Goal: Check status

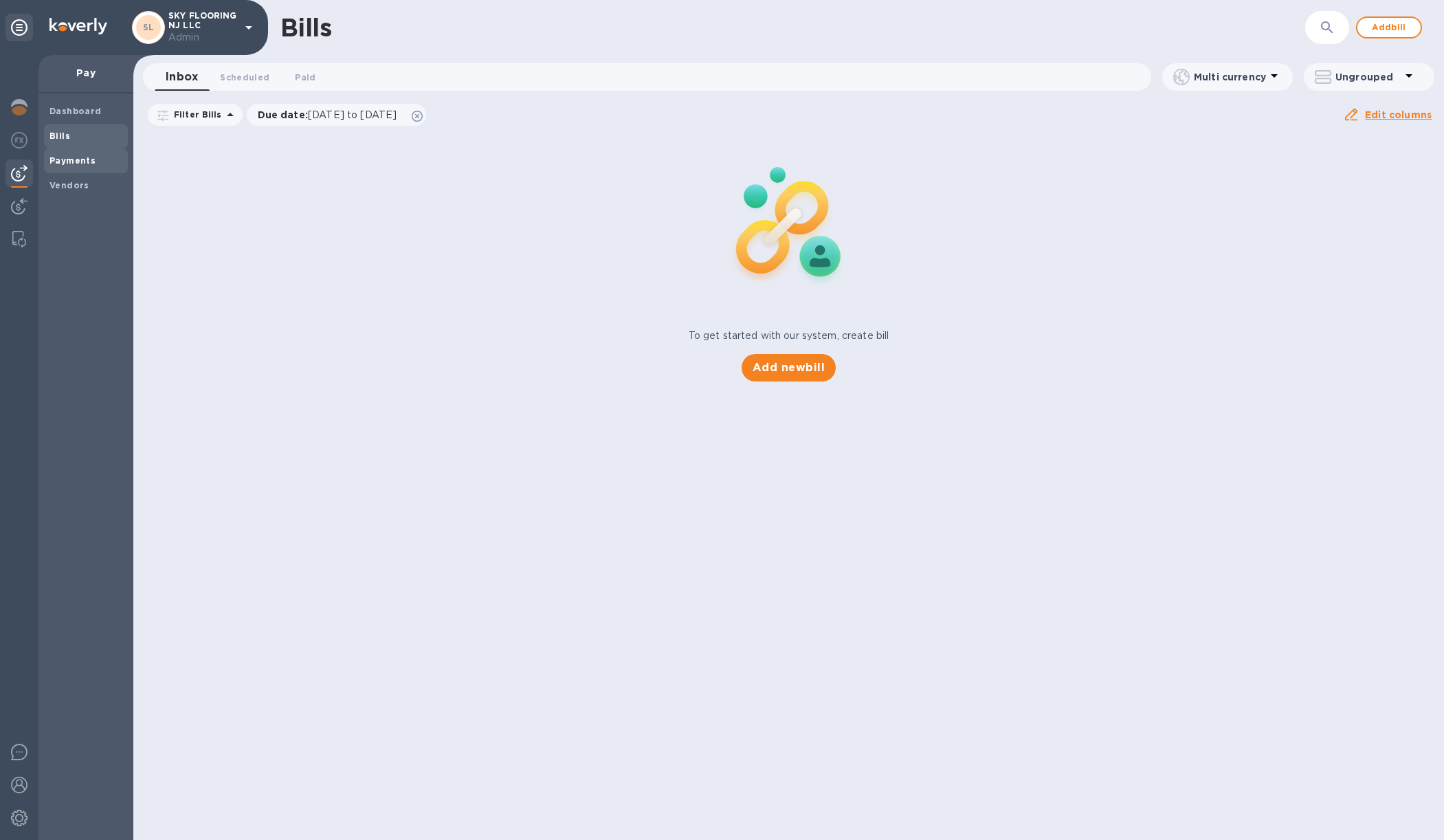
click at [69, 157] on b "Payments" at bounding box center [72, 160] width 46 height 10
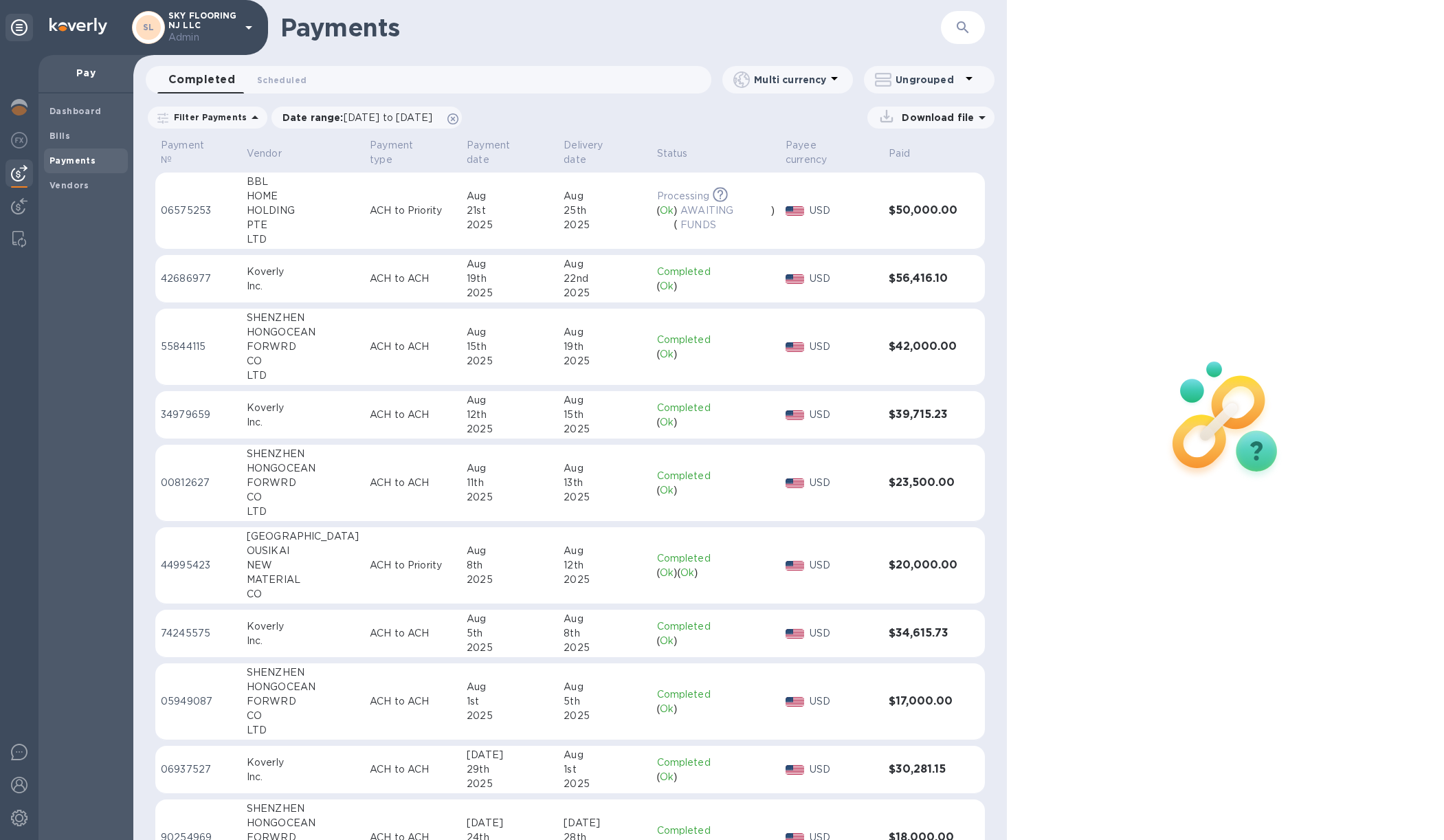
click at [396, 203] on p "ACH to Priority" at bounding box center [413, 210] width 86 height 15
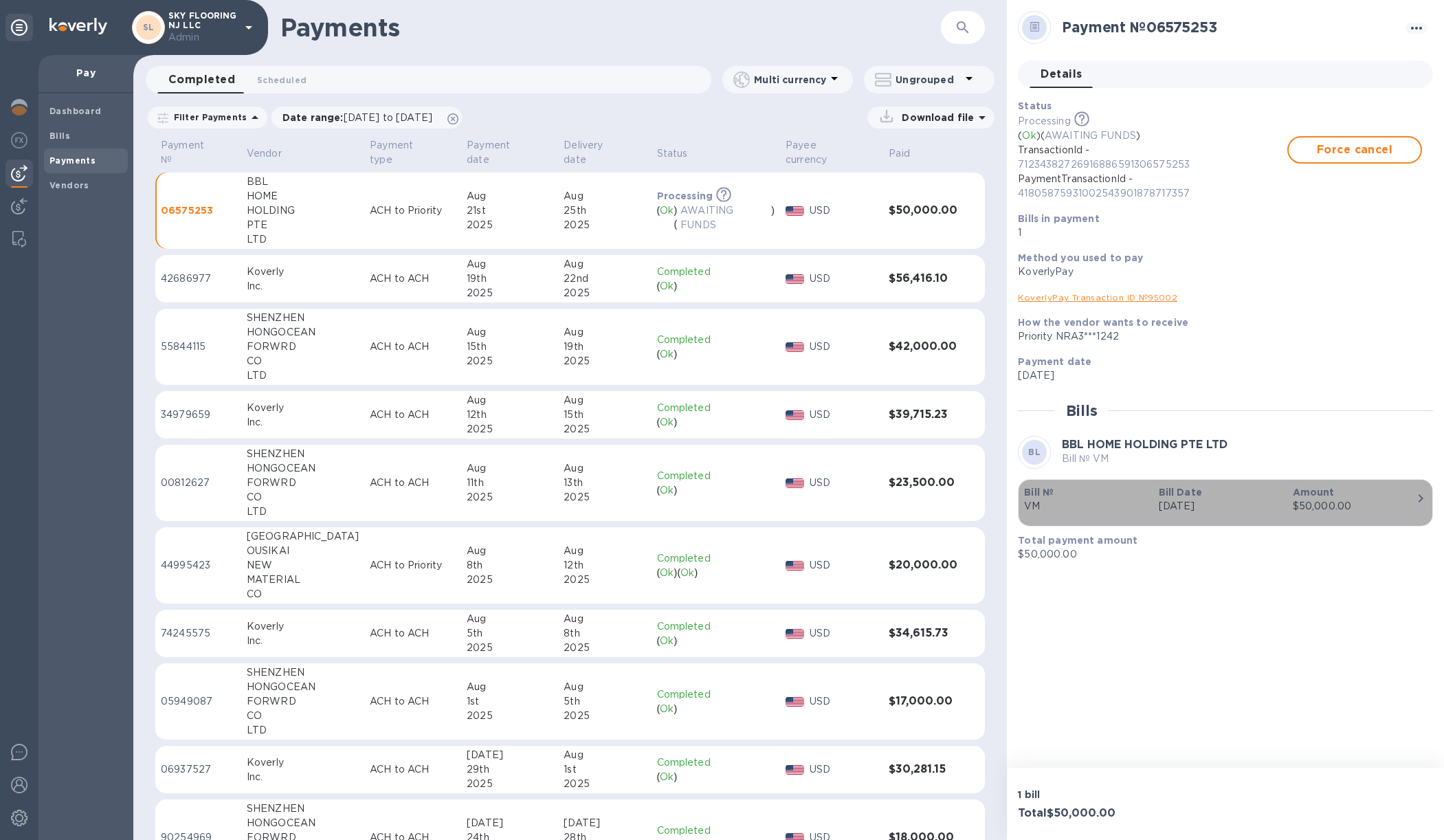
click at [1130, 501] on p "VM" at bounding box center [1085, 506] width 123 height 15
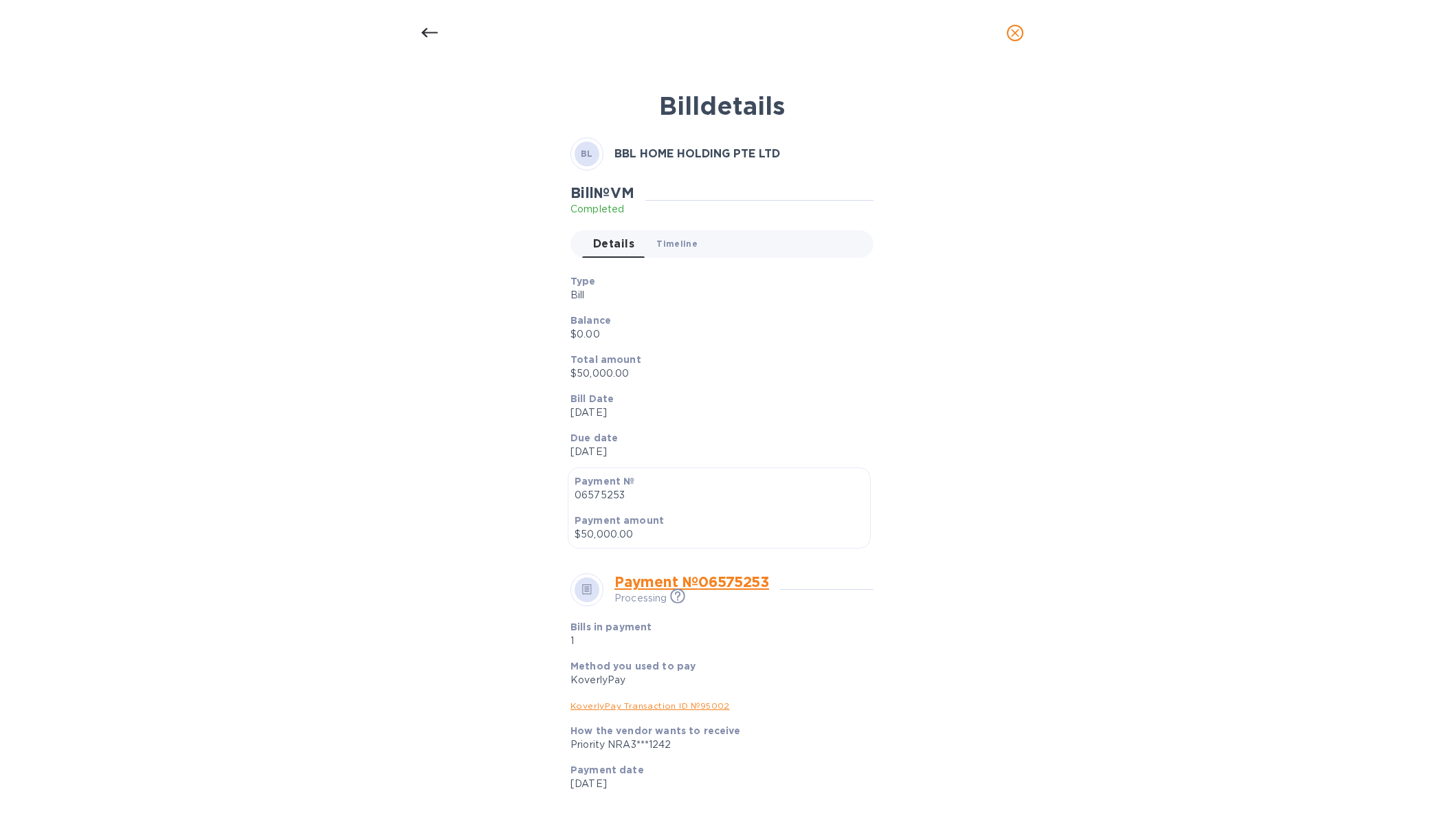
click at [675, 242] on span "Timeline 0" at bounding box center [677, 243] width 41 height 15
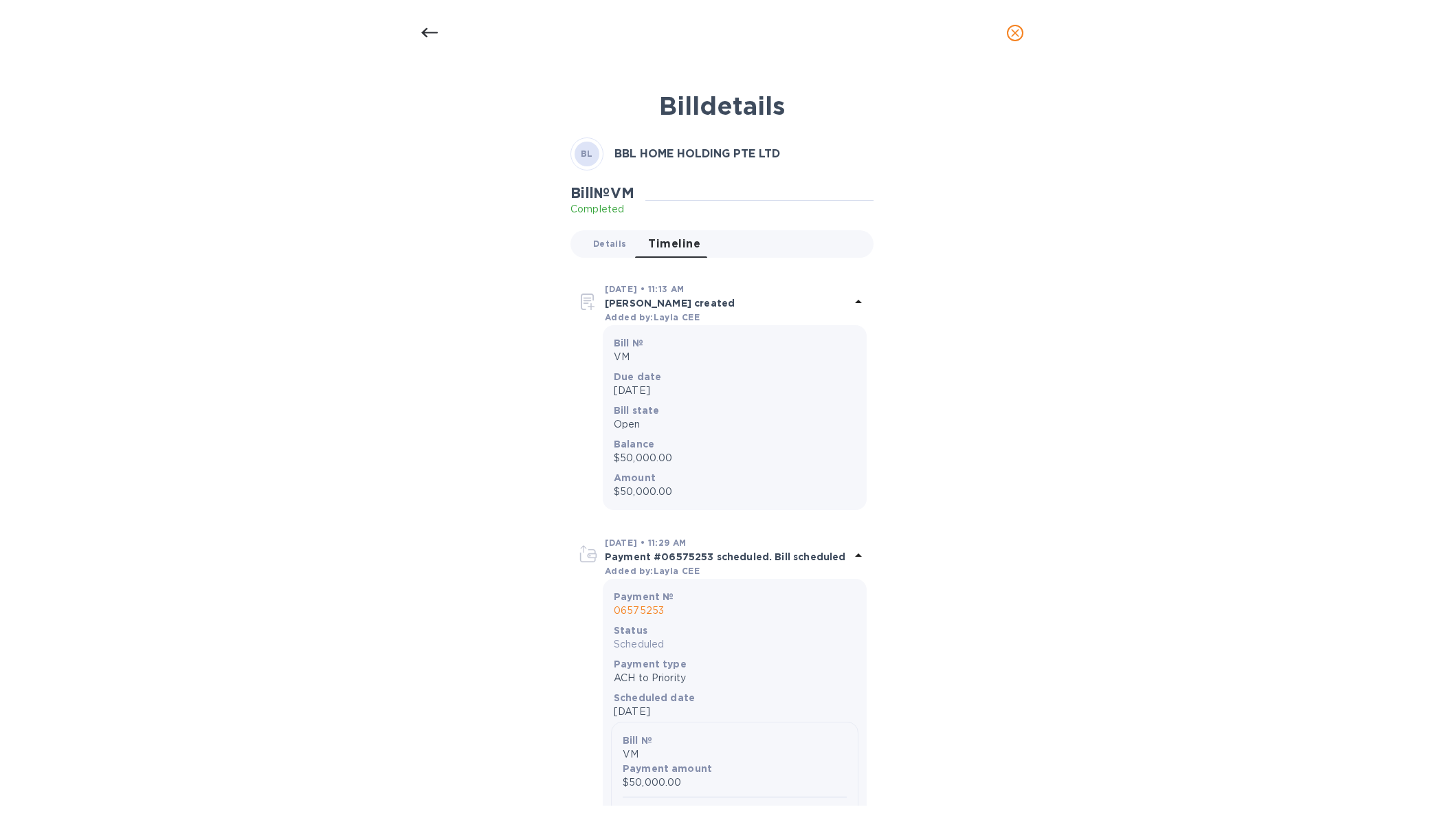
click at [602, 243] on span "Details 0" at bounding box center [609, 243] width 33 height 15
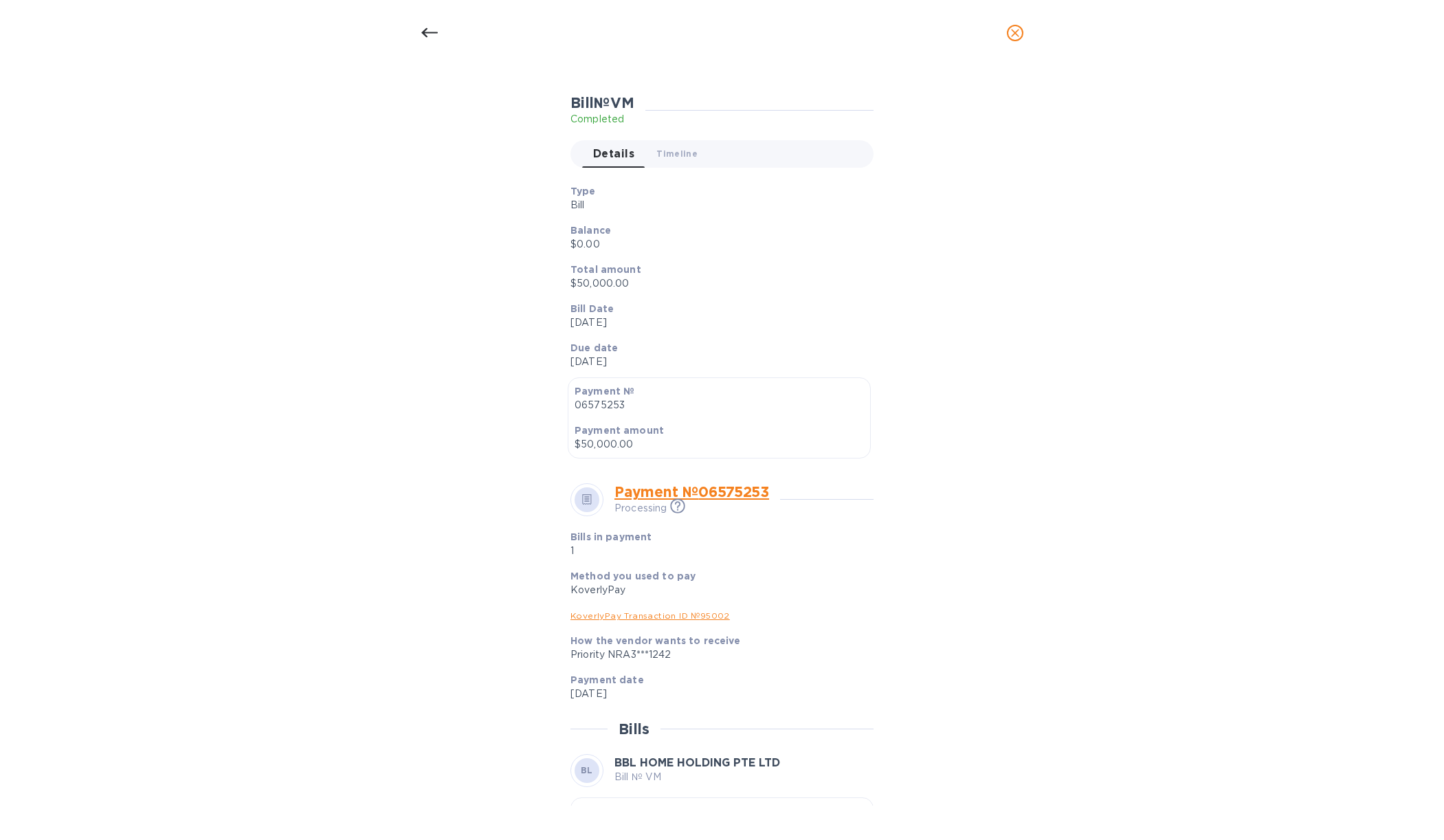
scroll to position [172, 0]
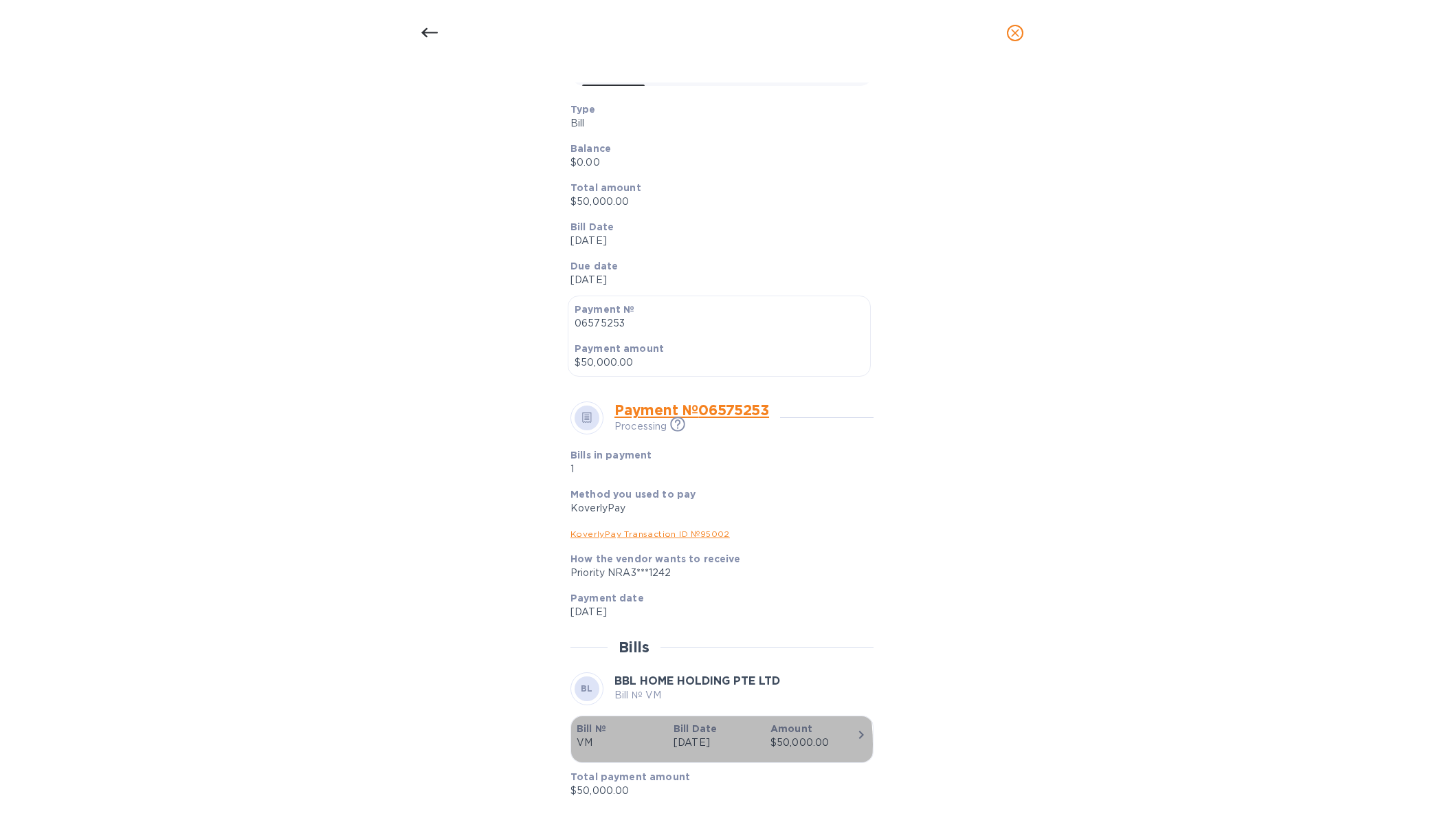
click at [674, 744] on p "[DATE]" at bounding box center [716, 742] width 86 height 15
click at [854, 732] on icon "button" at bounding box center [861, 735] width 17 height 17
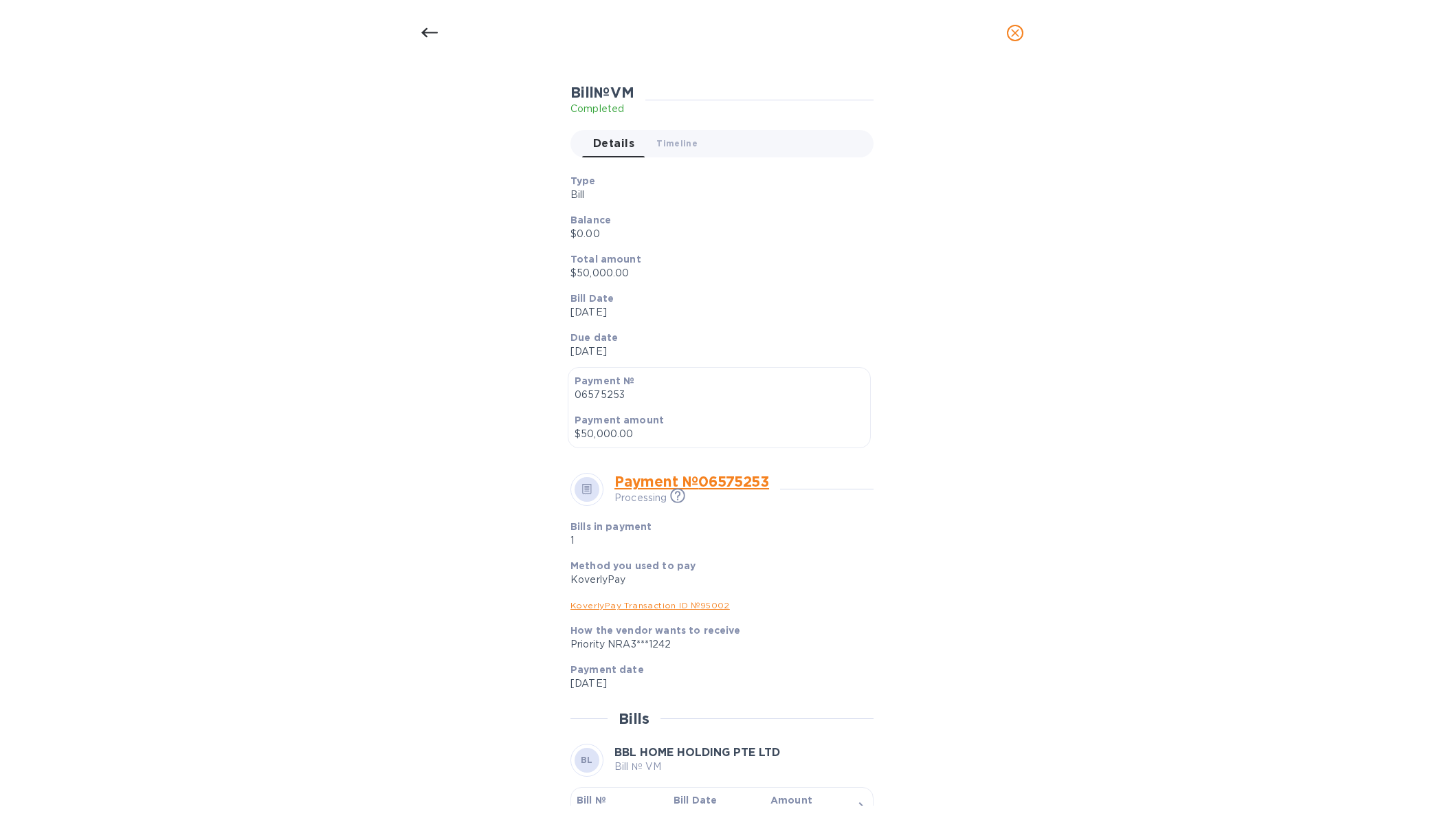
scroll to position [0, 0]
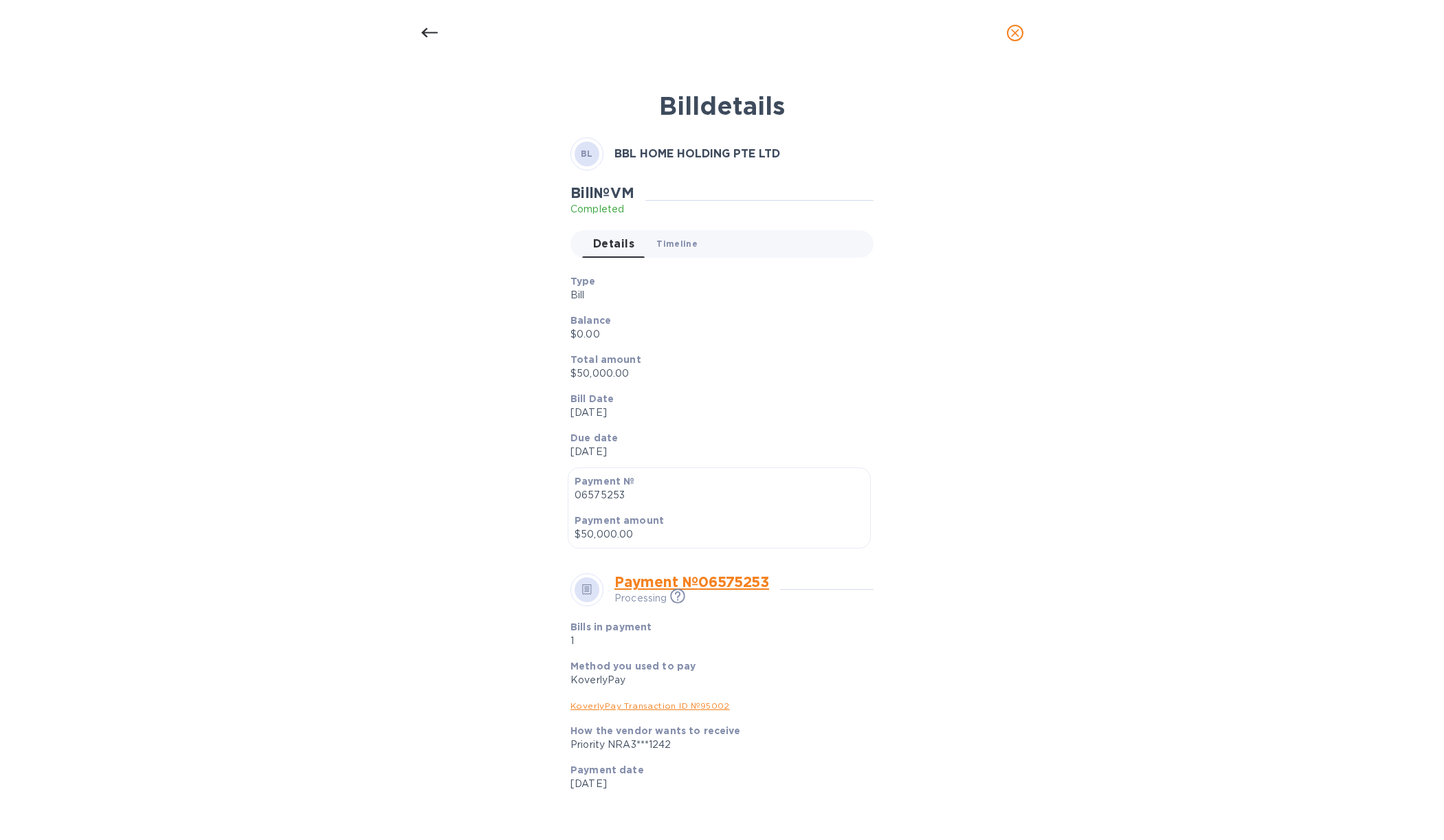
click at [663, 242] on span "Timeline 0" at bounding box center [677, 243] width 41 height 15
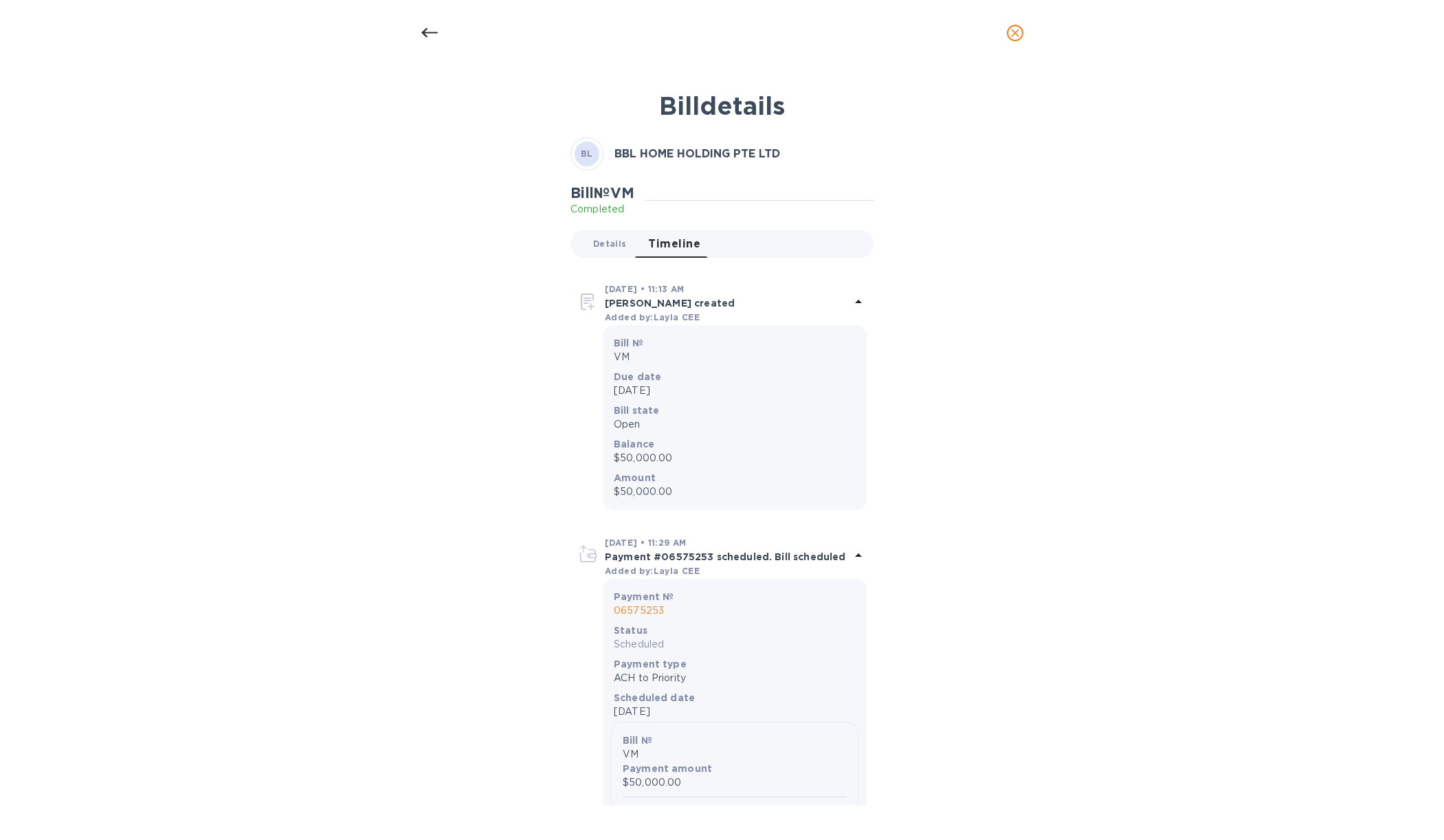
click at [618, 245] on span "Details 0" at bounding box center [609, 243] width 33 height 15
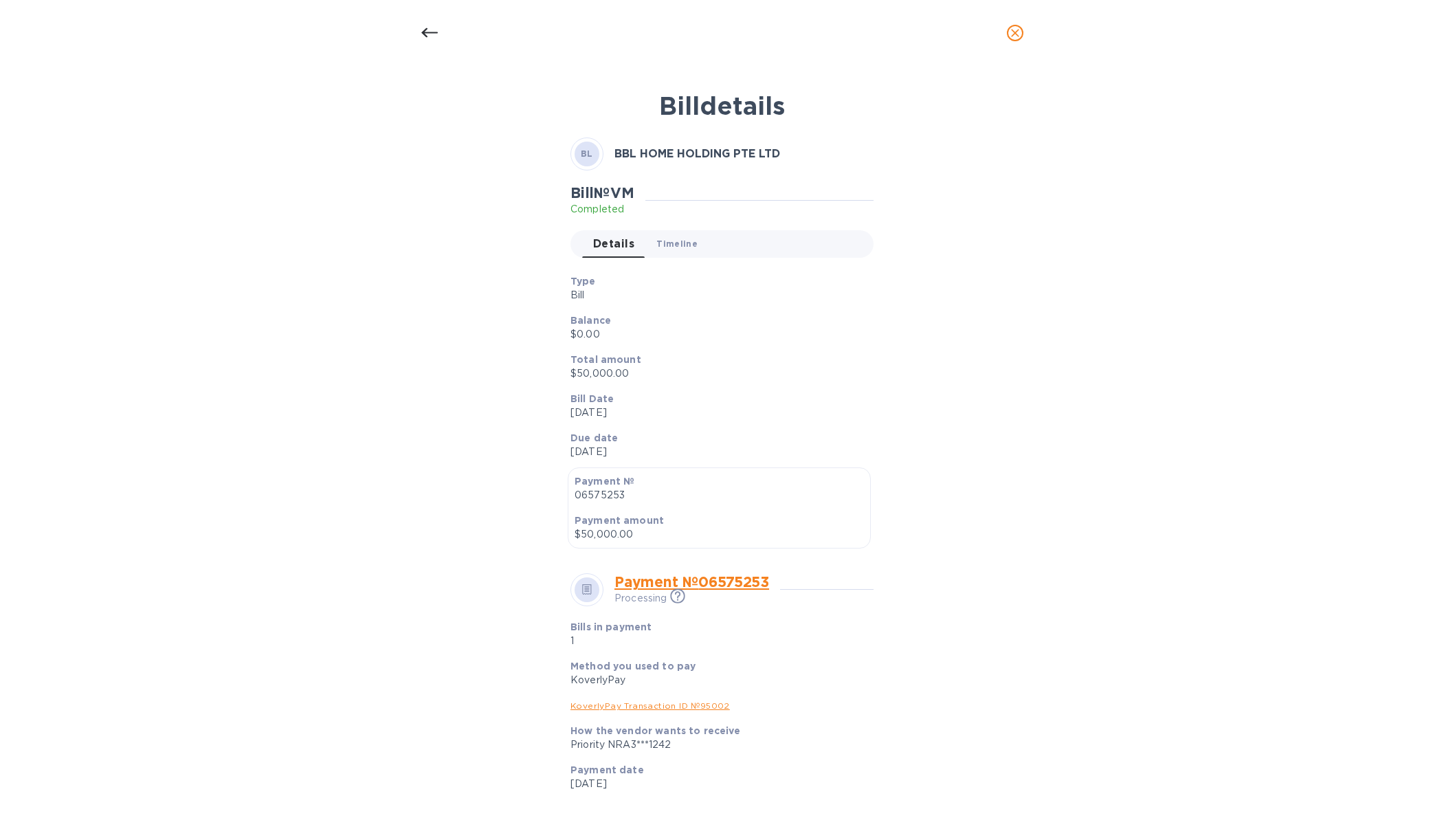
click at [661, 251] on button "Timeline 0" at bounding box center [677, 244] width 63 height 28
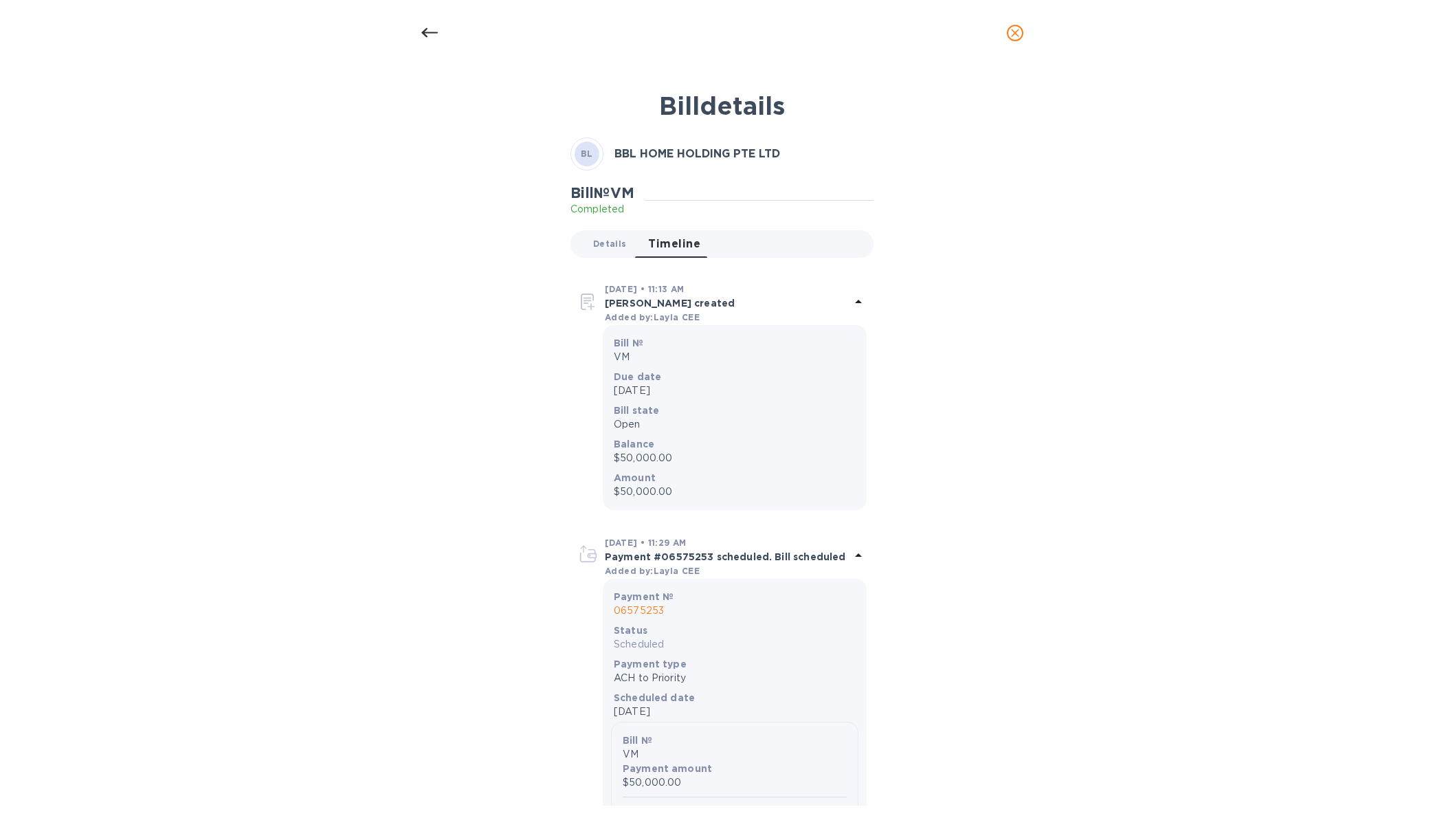
click at [612, 253] on button "Details 0" at bounding box center [609, 244] width 55 height 28
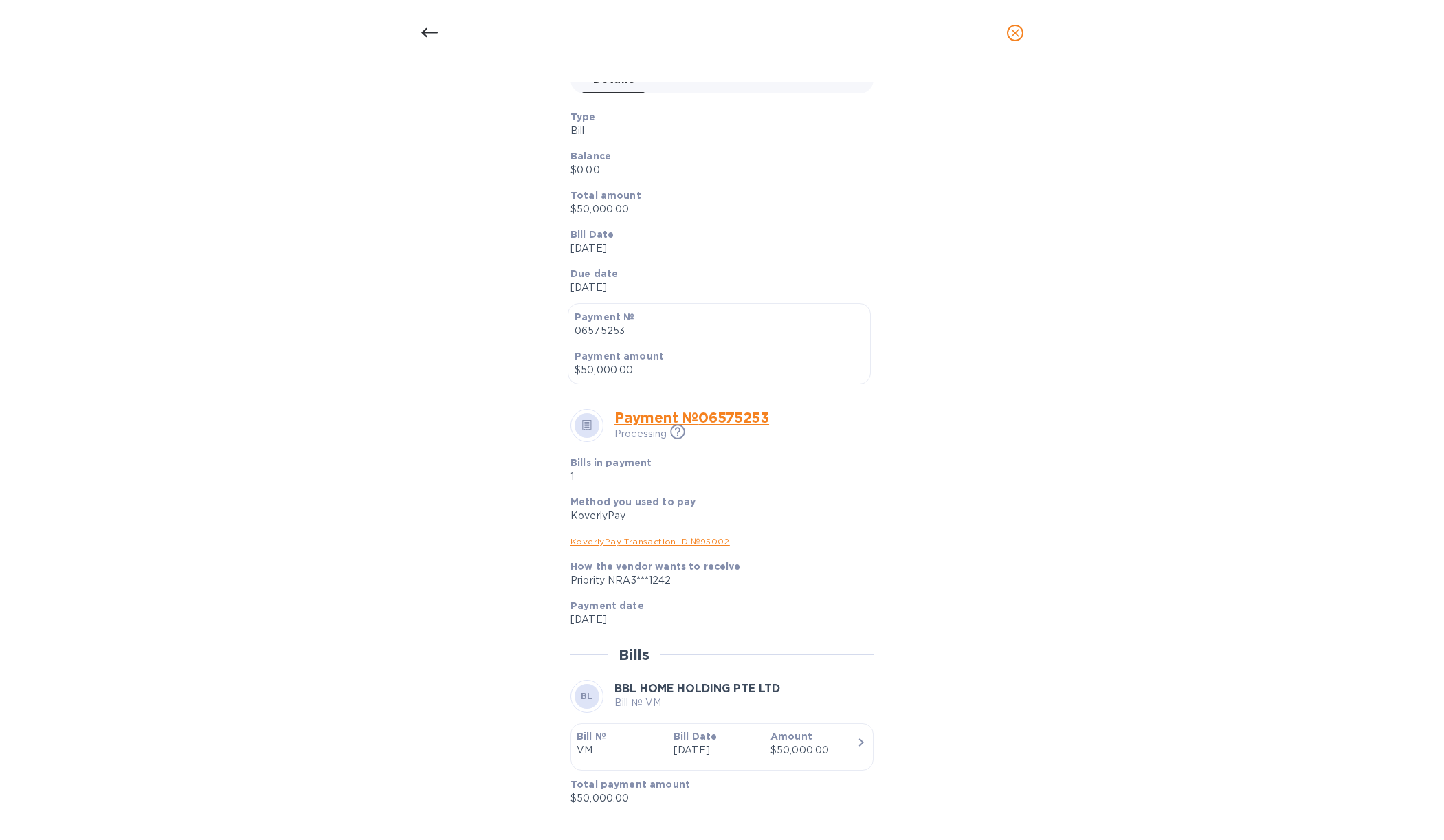
scroll to position [172, 0]
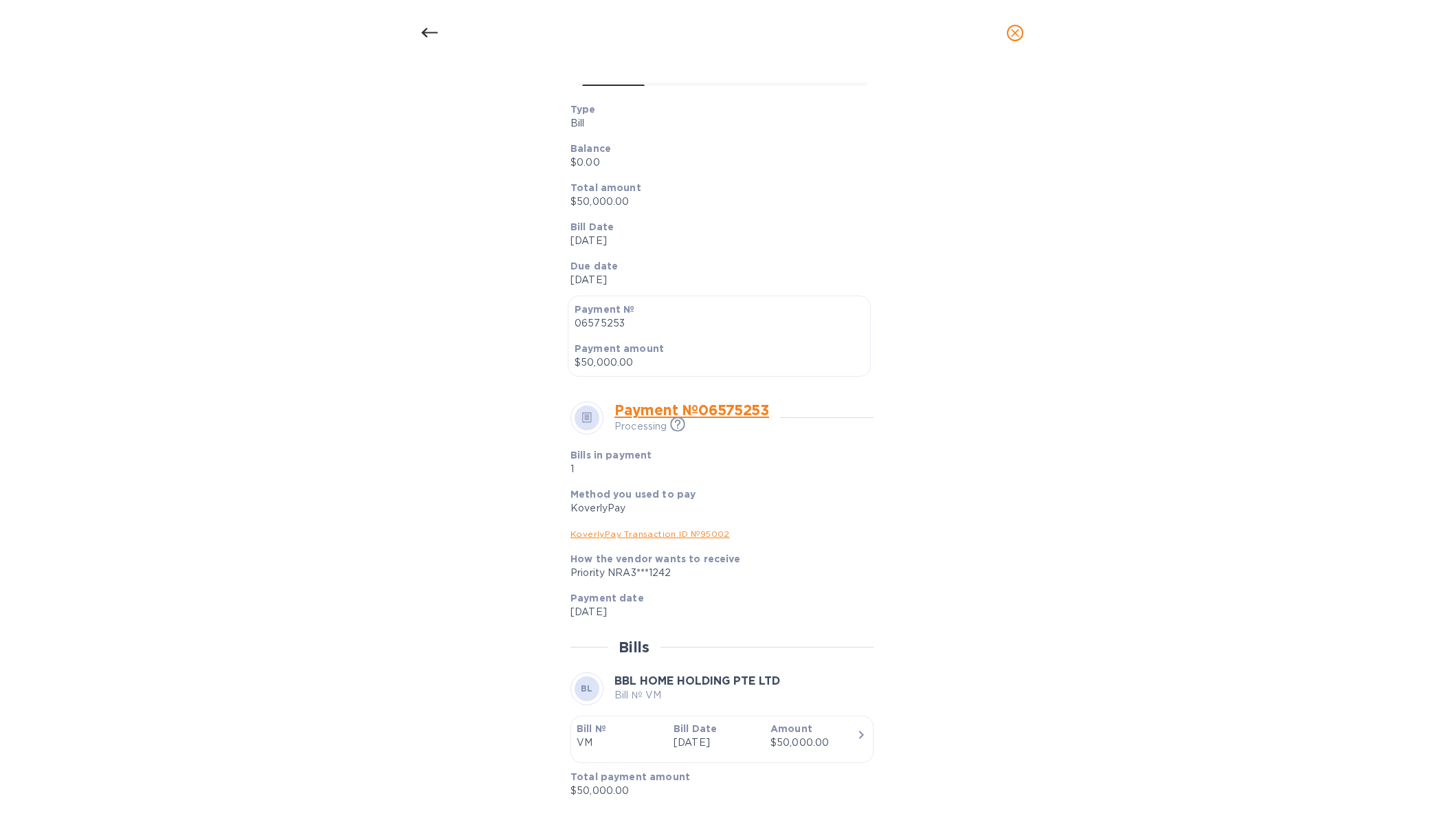
click at [773, 518] on div "Method you used to pay KoverlyPay" at bounding box center [716, 501] width 303 height 39
click at [859, 736] on icon "button" at bounding box center [861, 735] width 17 height 17
click at [837, 736] on div "$50,000.00" at bounding box center [814, 742] width 86 height 15
click at [587, 741] on p "VM" at bounding box center [620, 742] width 86 height 15
click at [693, 684] on b "BBL HOME HOLDING PTE LTD" at bounding box center [697, 680] width 166 height 13
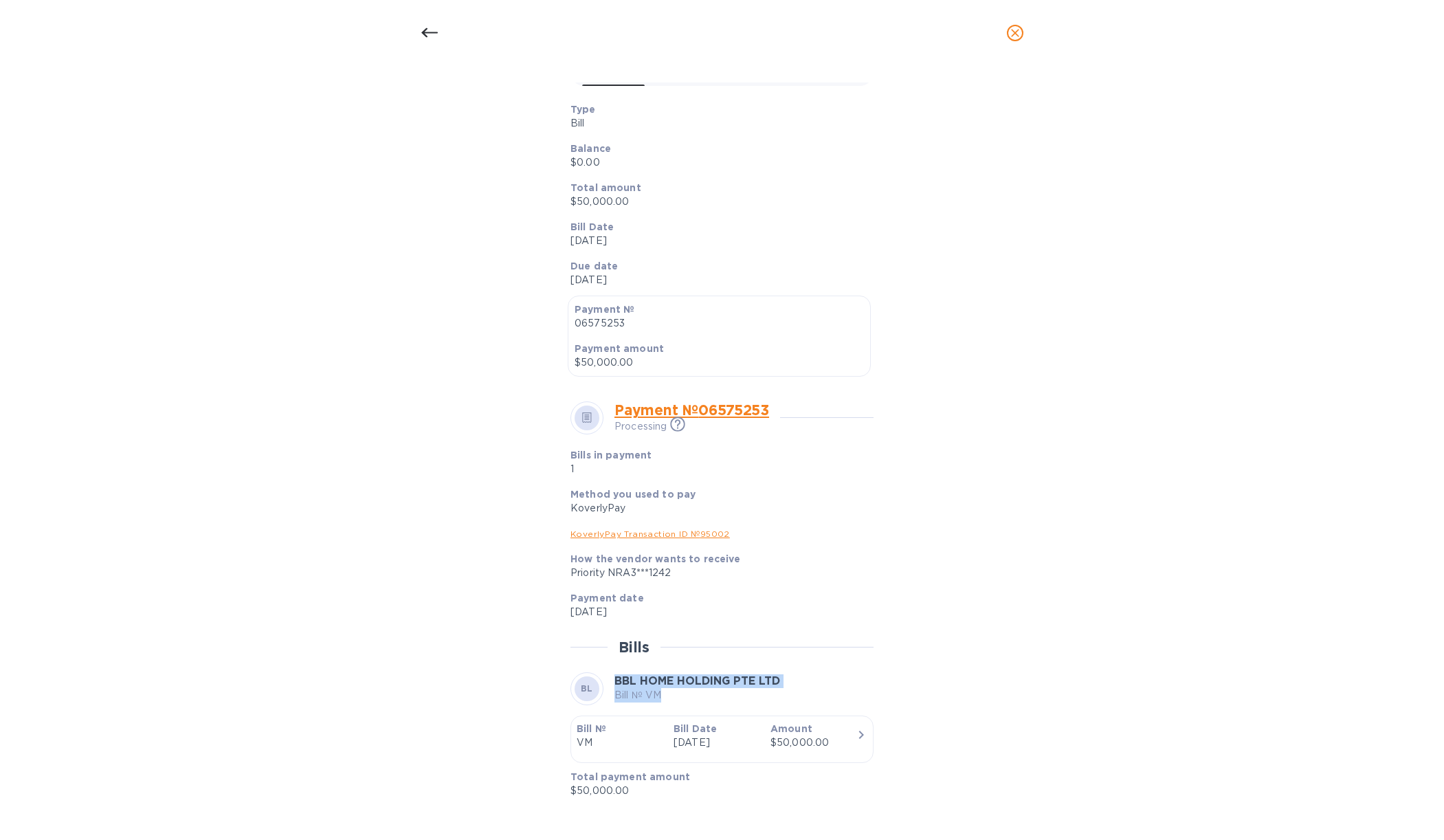
drag, startPoint x: 607, startPoint y: 679, endPoint x: 618, endPoint y: 709, distance: 32.0
click at [618, 709] on div "Payment № 06575253 Processing This payment is under compliance review, which ma…" at bounding box center [722, 599] width 303 height 396
click at [624, 752] on div "button" at bounding box center [722, 753] width 291 height 7
click at [617, 782] on p "Total payment amount" at bounding box center [716, 777] width 292 height 14
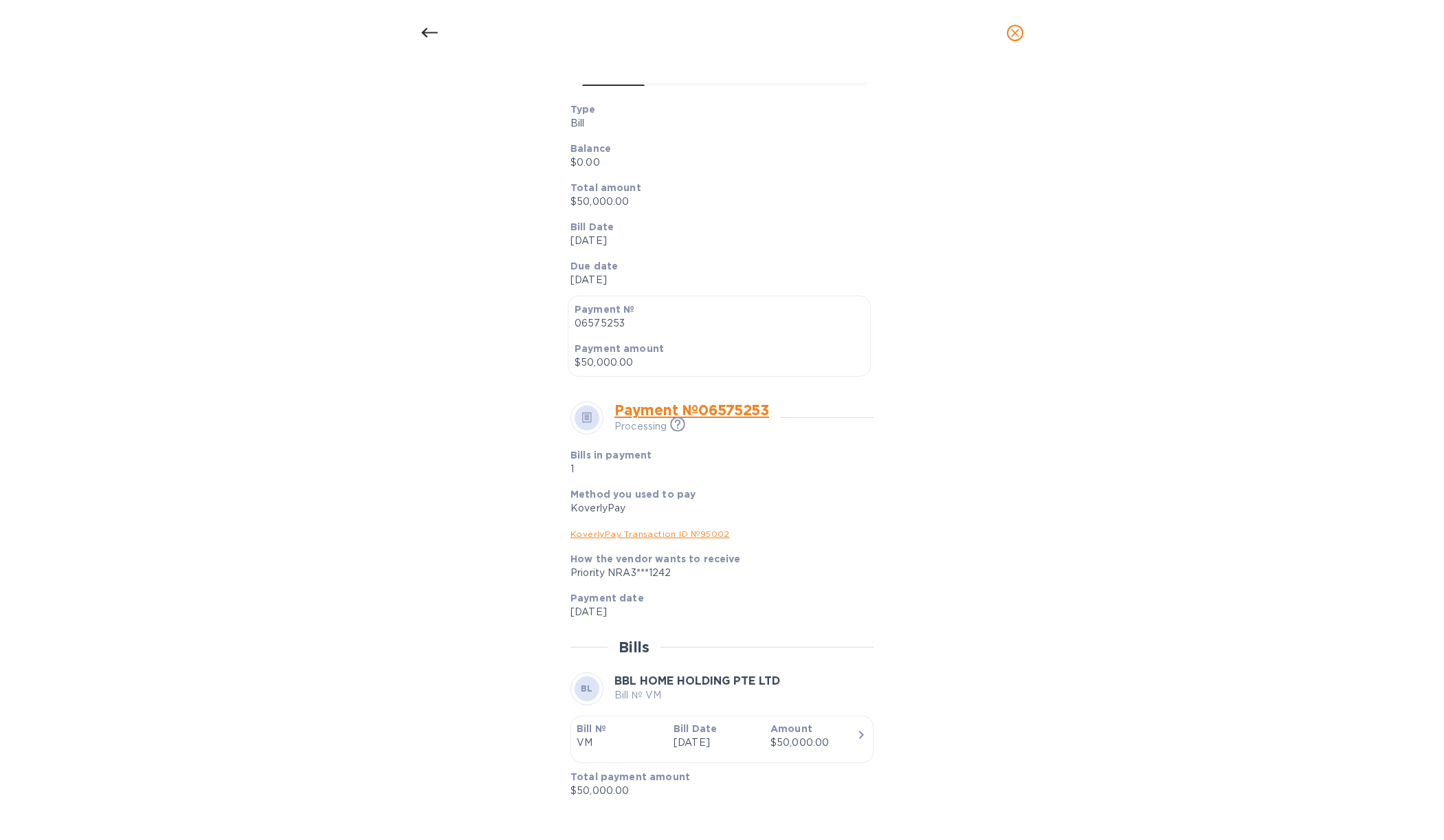
scroll to position [0, 0]
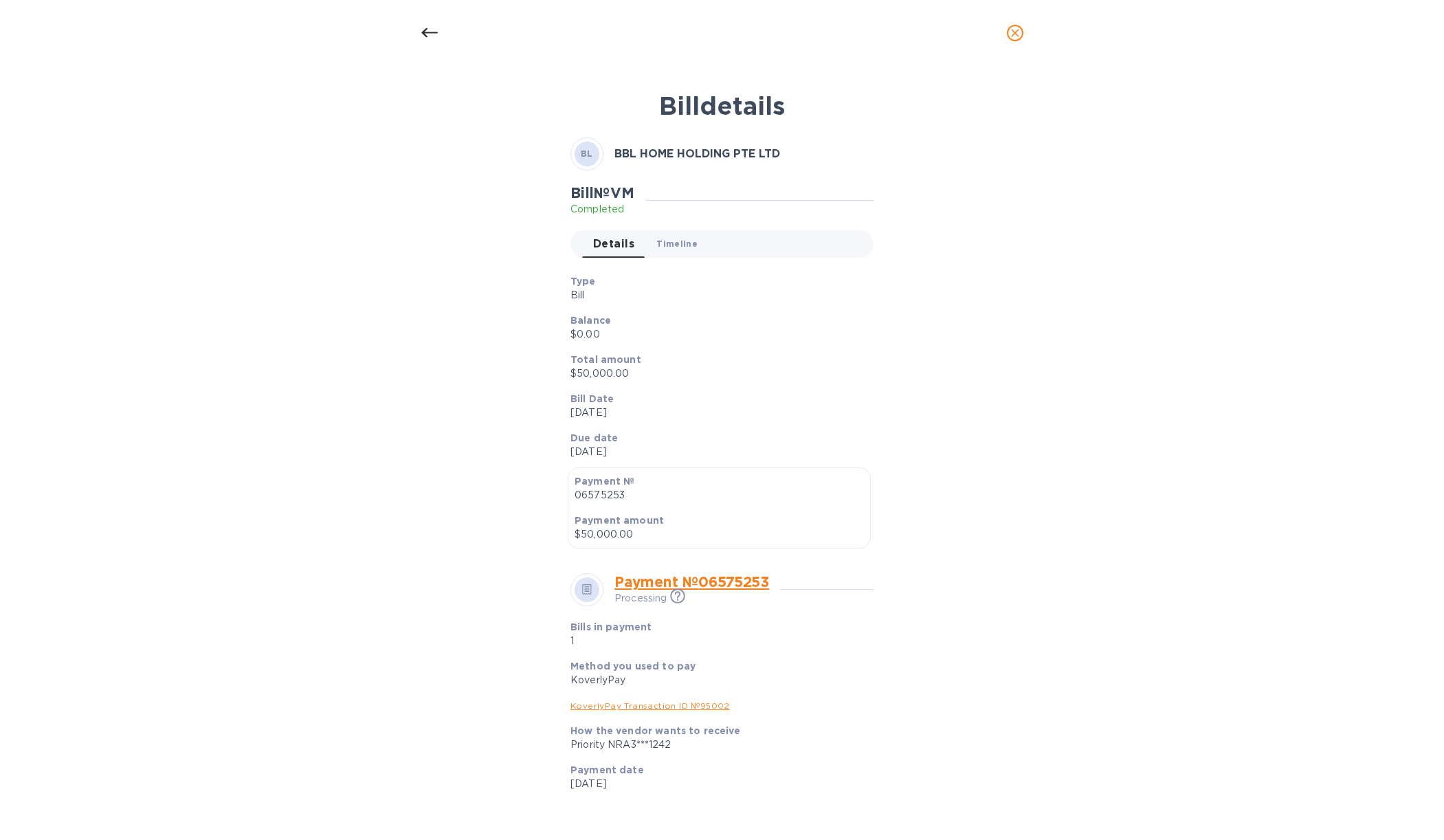
click at [679, 235] on button "Timeline 0" at bounding box center [677, 244] width 63 height 28
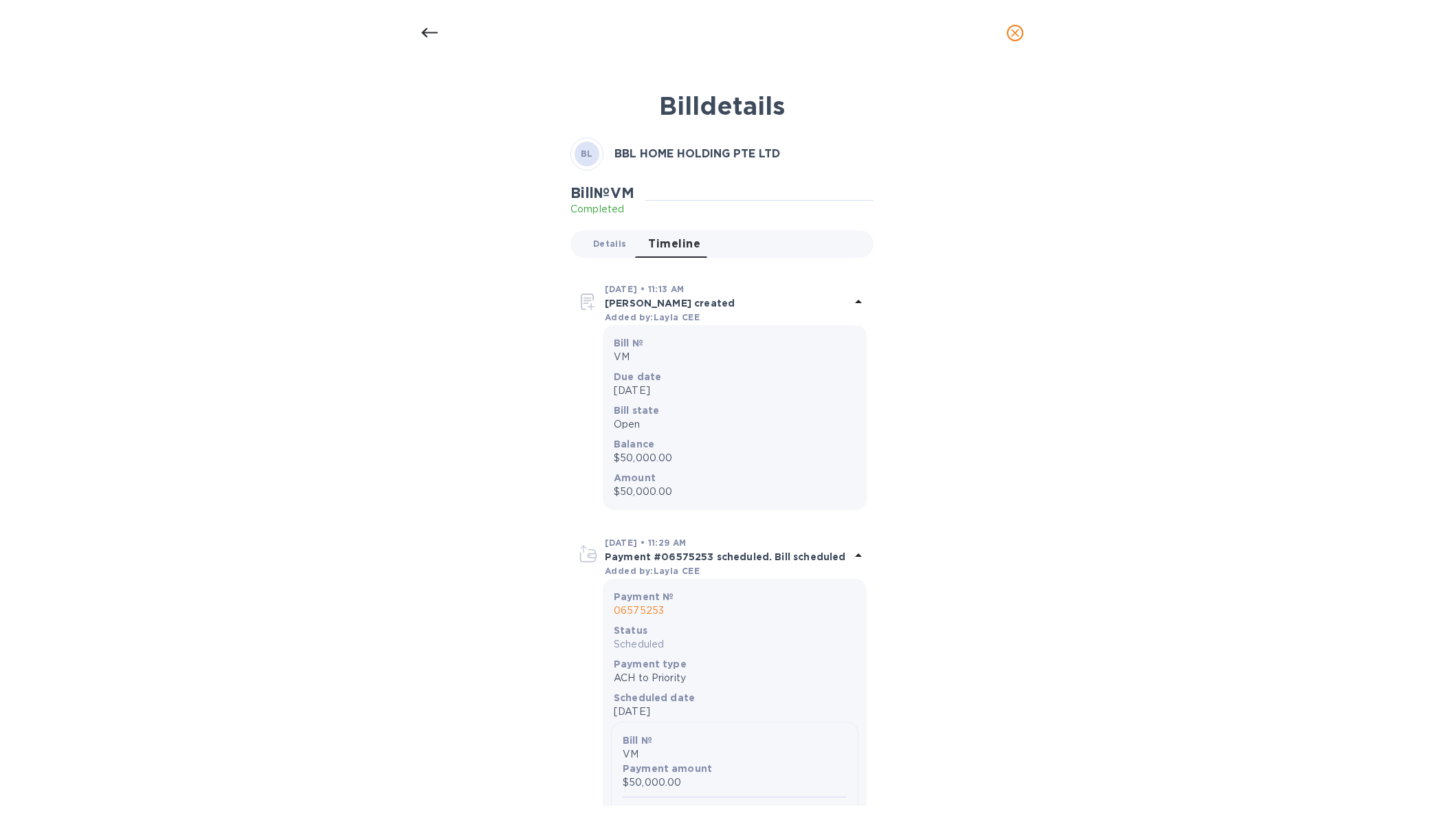
click at [610, 253] on button "Details 0" at bounding box center [609, 244] width 55 height 28
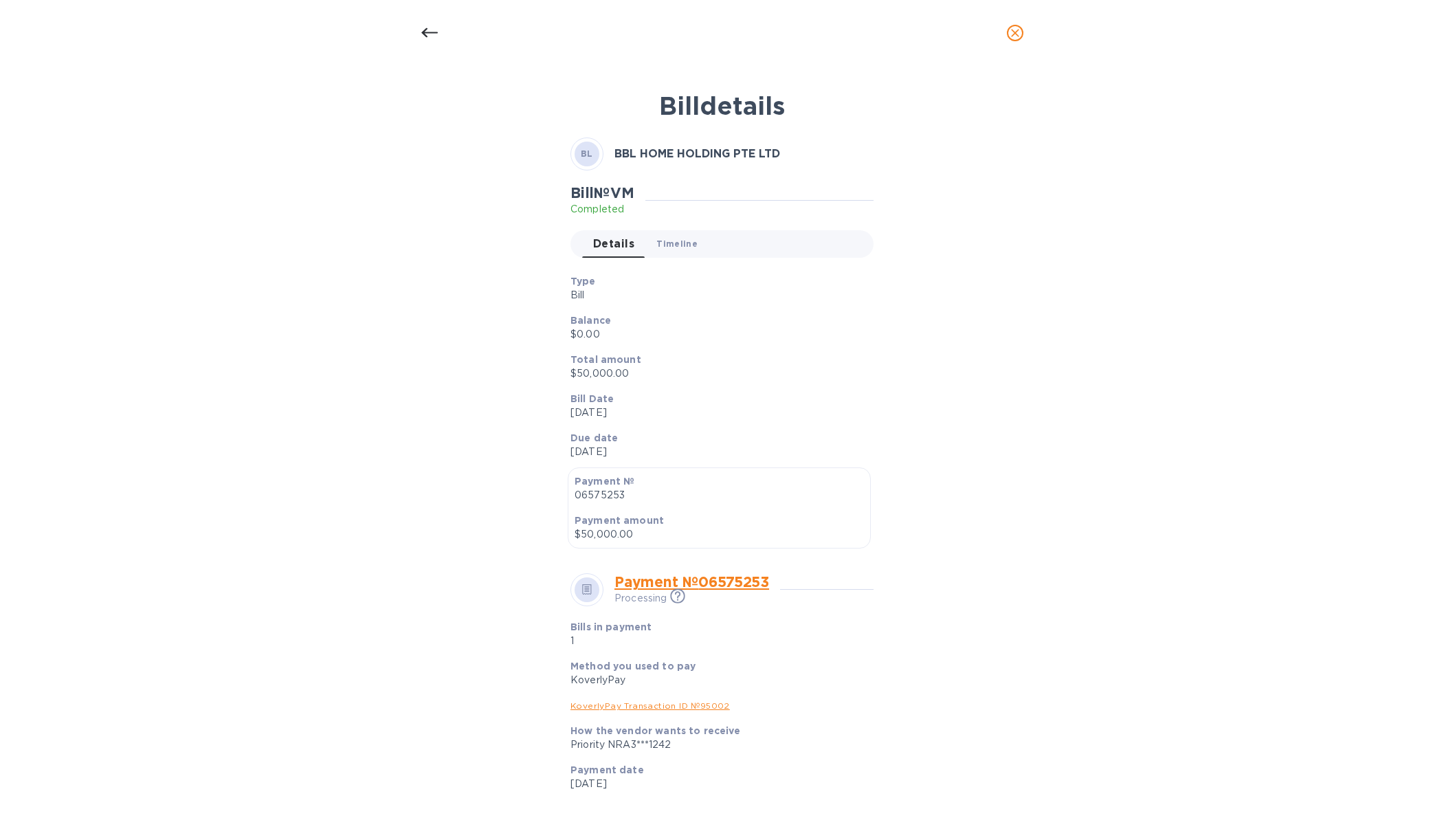
click at [678, 247] on span "Timeline 0" at bounding box center [677, 243] width 41 height 15
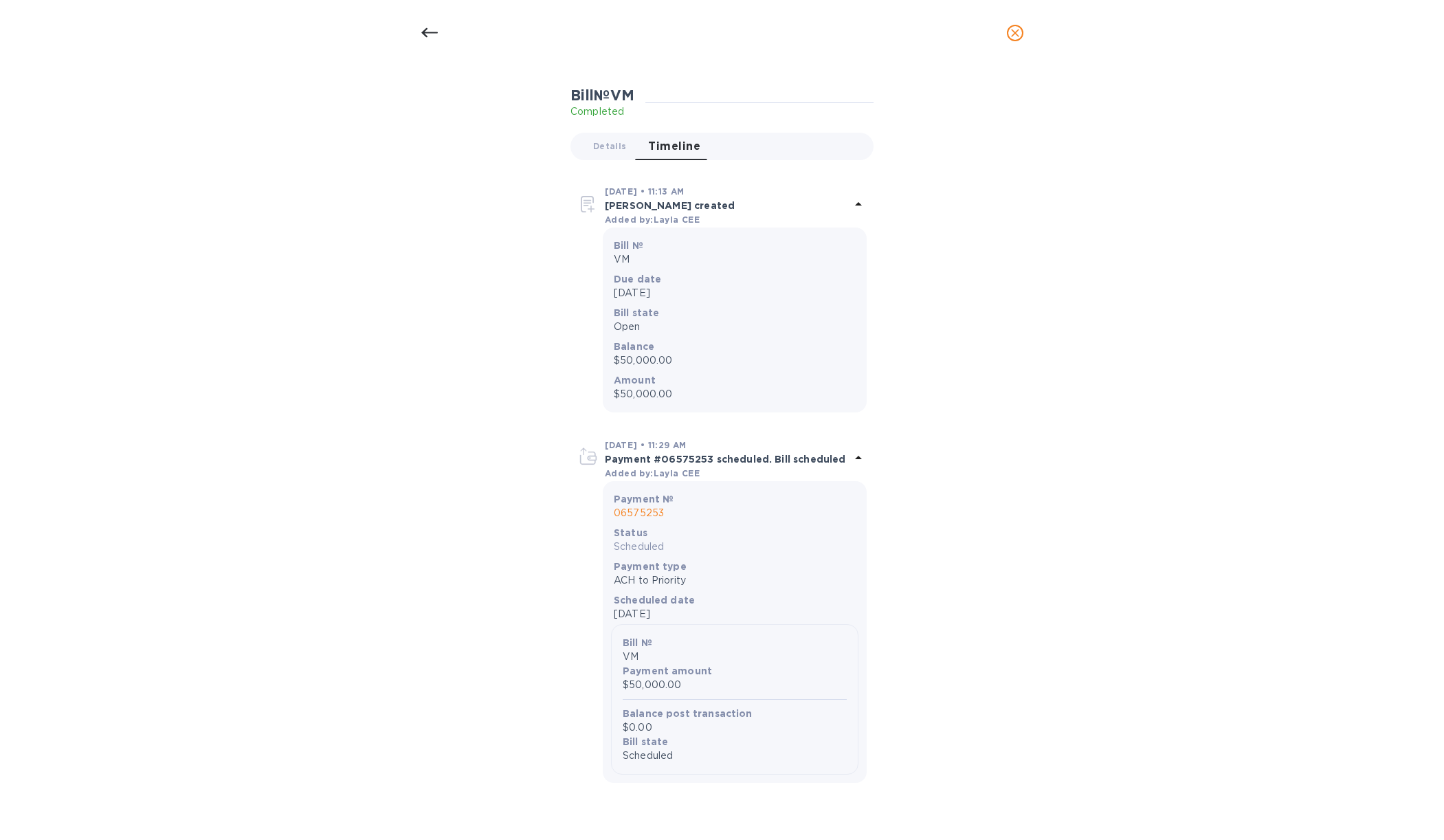
scroll to position [102, 0]
click at [707, 447] on p "Payment #06575253 scheduled. Bill scheduled" at bounding box center [728, 454] width 246 height 14
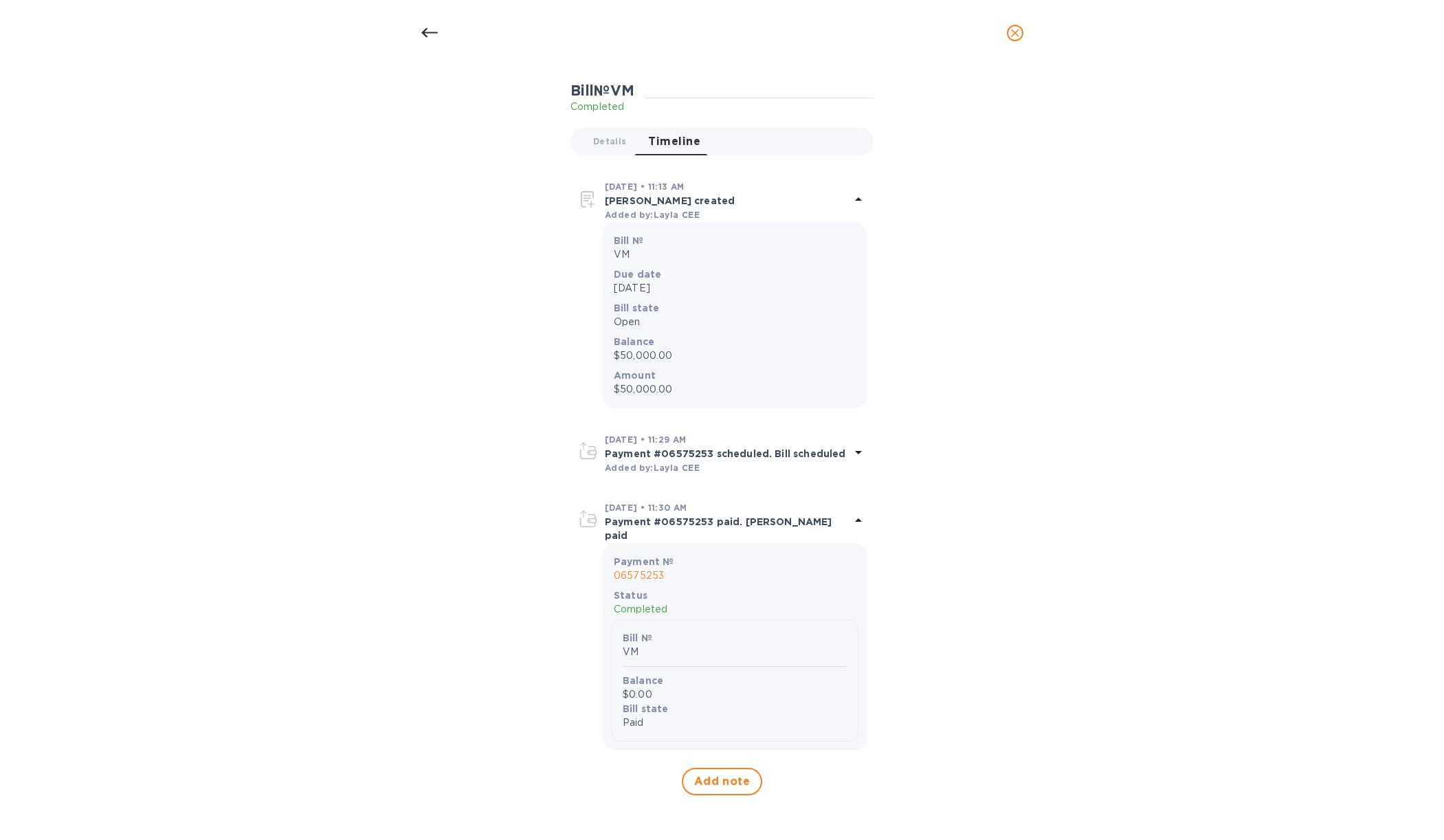
click at [707, 447] on p "Payment #06575253 scheduled. Bill scheduled" at bounding box center [728, 453] width 246 height 14
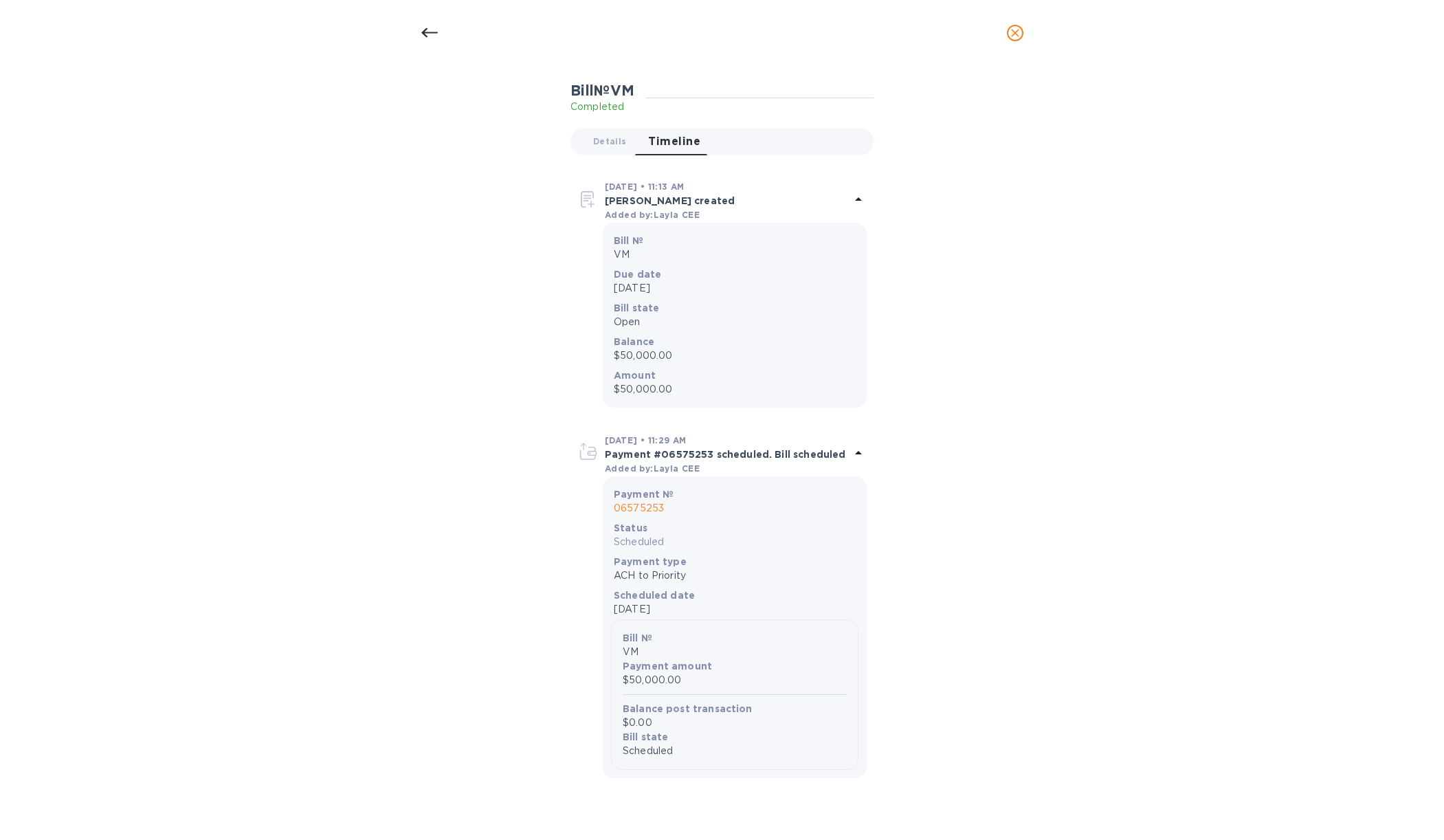
click at [707, 447] on p "Payment #06575253 scheduled. Bill scheduled" at bounding box center [728, 454] width 246 height 14
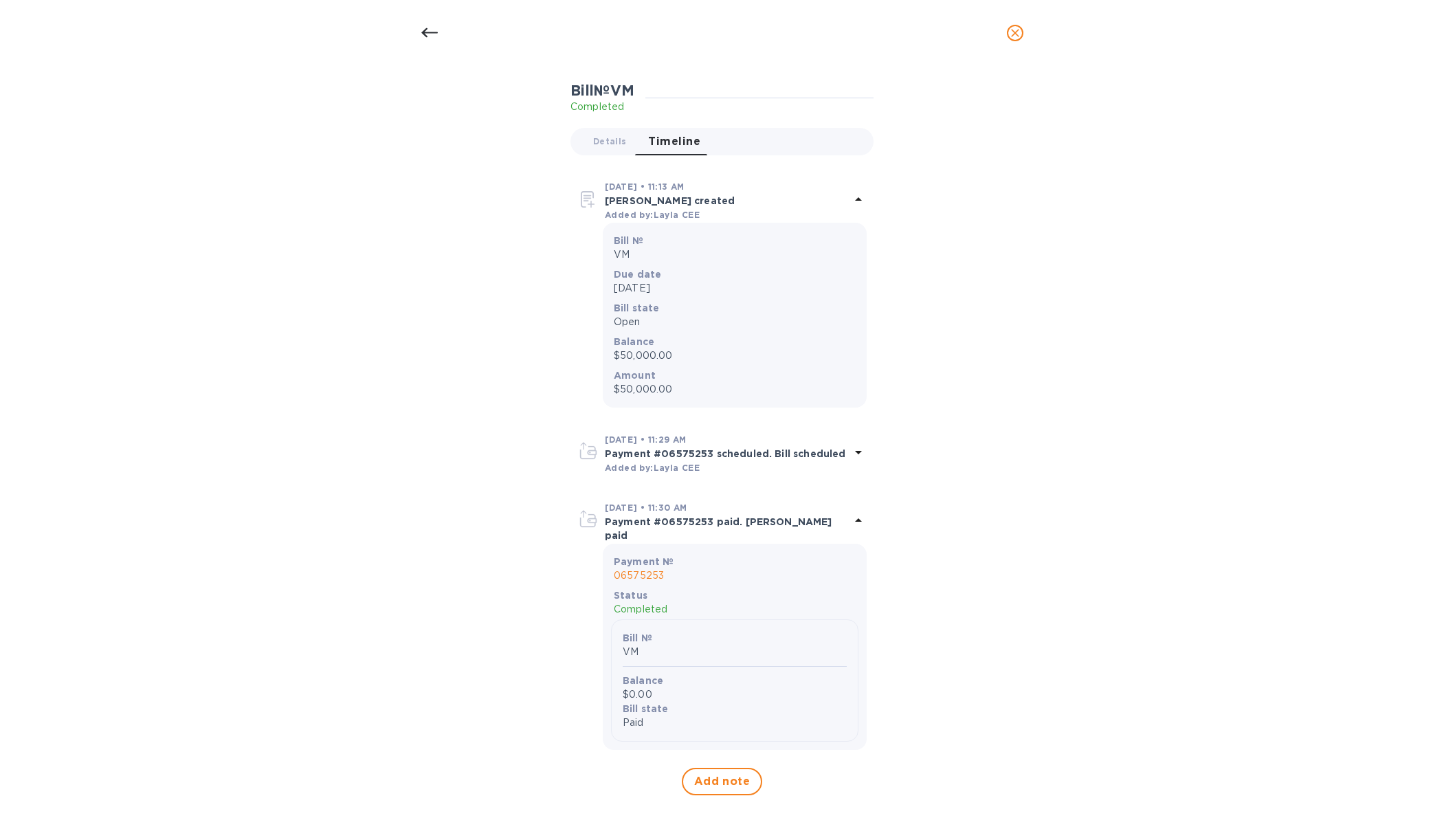
click at [693, 521] on p "Payment #06575253 paid. [PERSON_NAME] paid" at bounding box center [728, 528] width 246 height 28
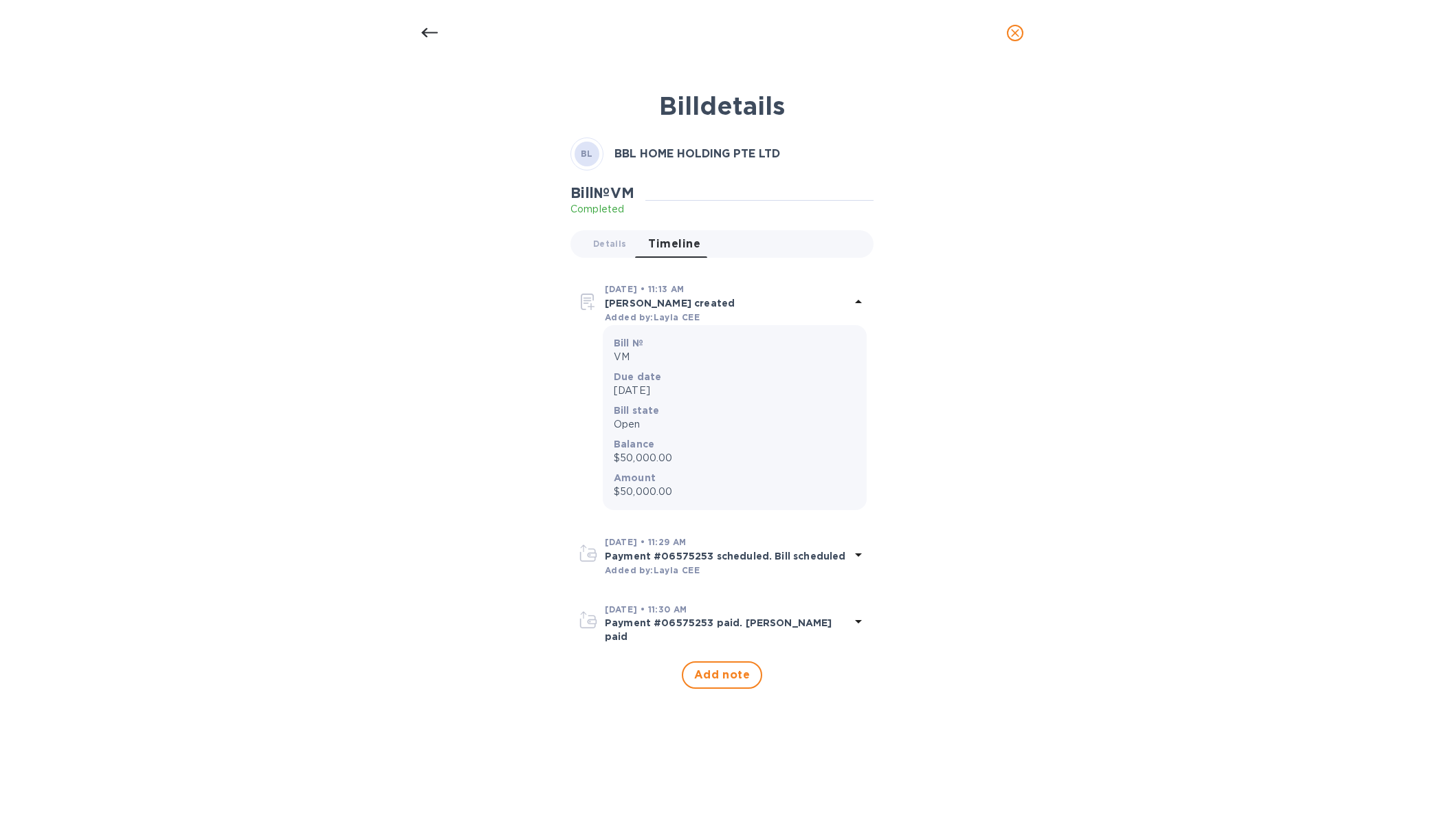
click at [721, 613] on div "[DATE] • 11:30 AM" at bounding box center [728, 609] width 246 height 15
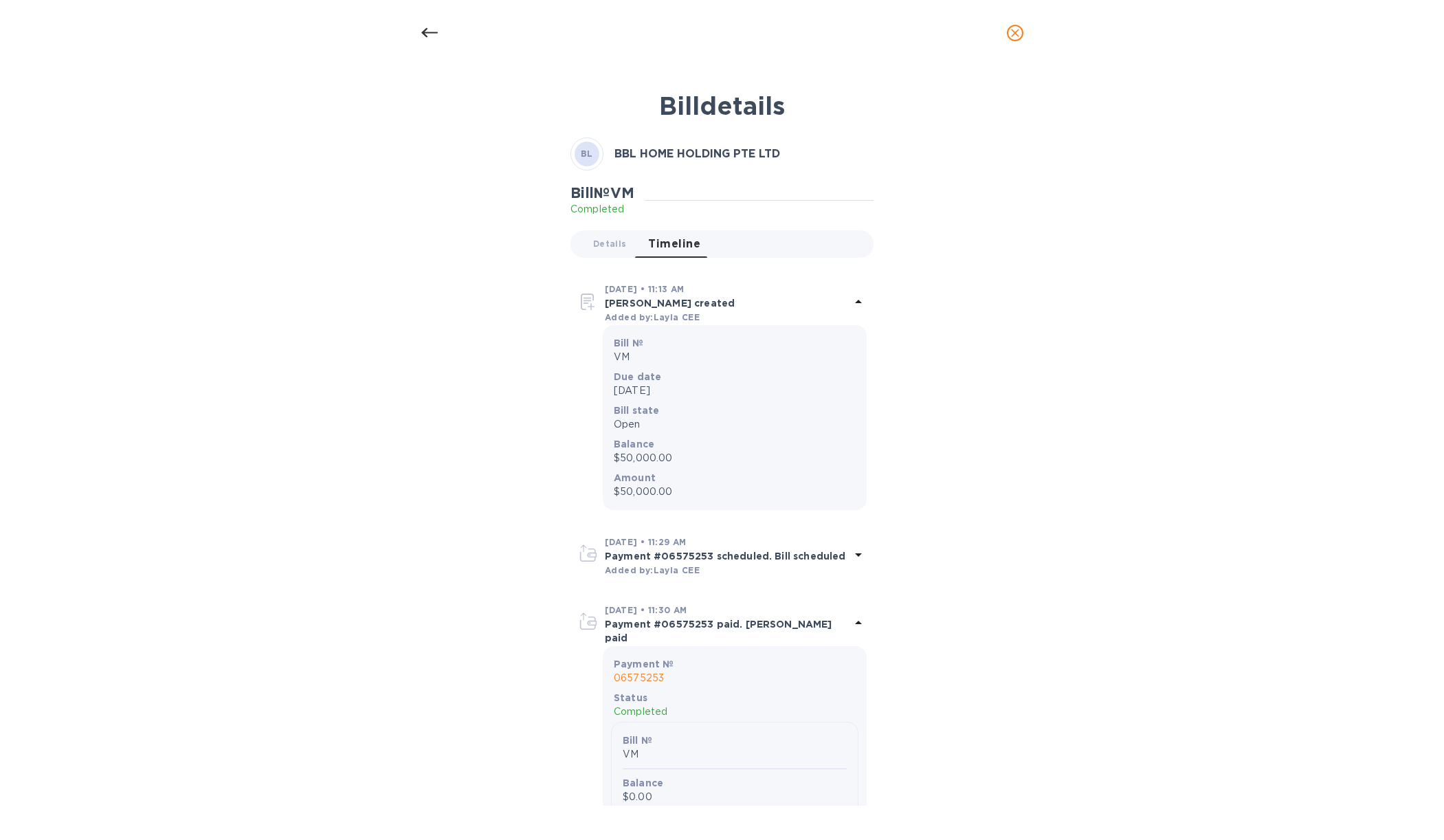
scroll to position [102, 0]
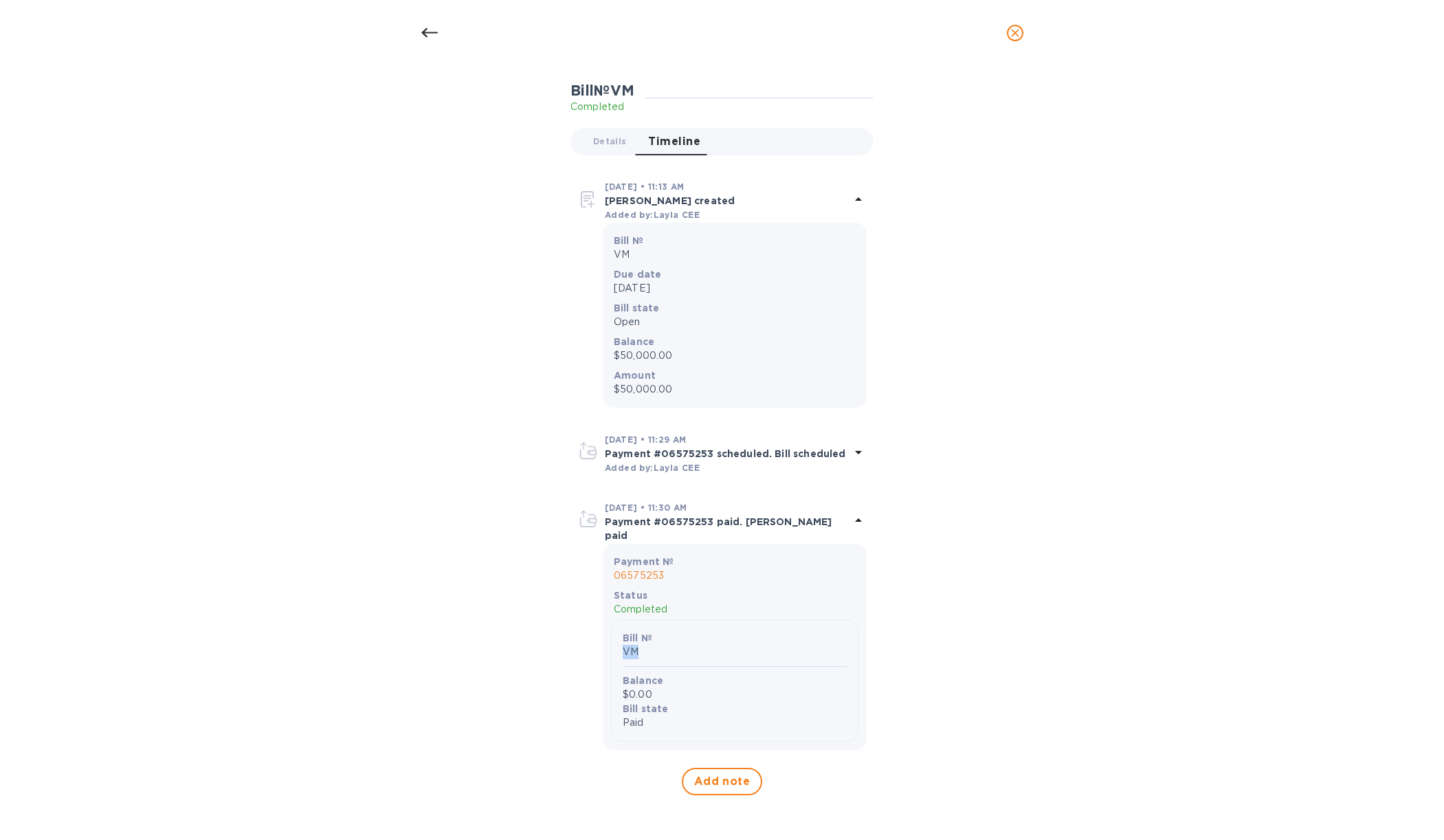
drag, startPoint x: 623, startPoint y: 649, endPoint x: 636, endPoint y: 649, distance: 13.0
click at [636, 649] on p "VM" at bounding box center [735, 652] width 224 height 15
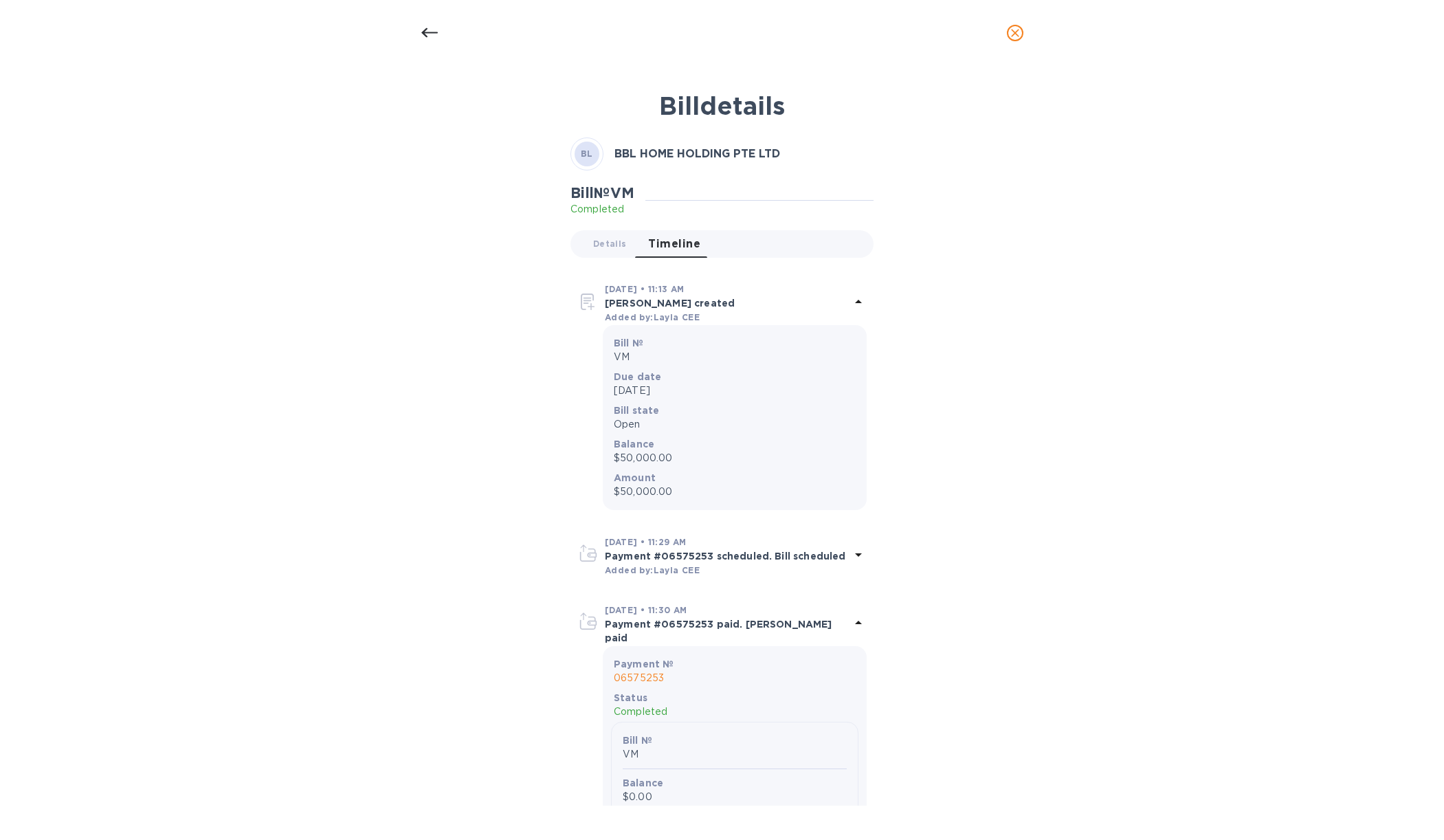
click at [414, 42] on div at bounding box center [429, 33] width 33 height 33
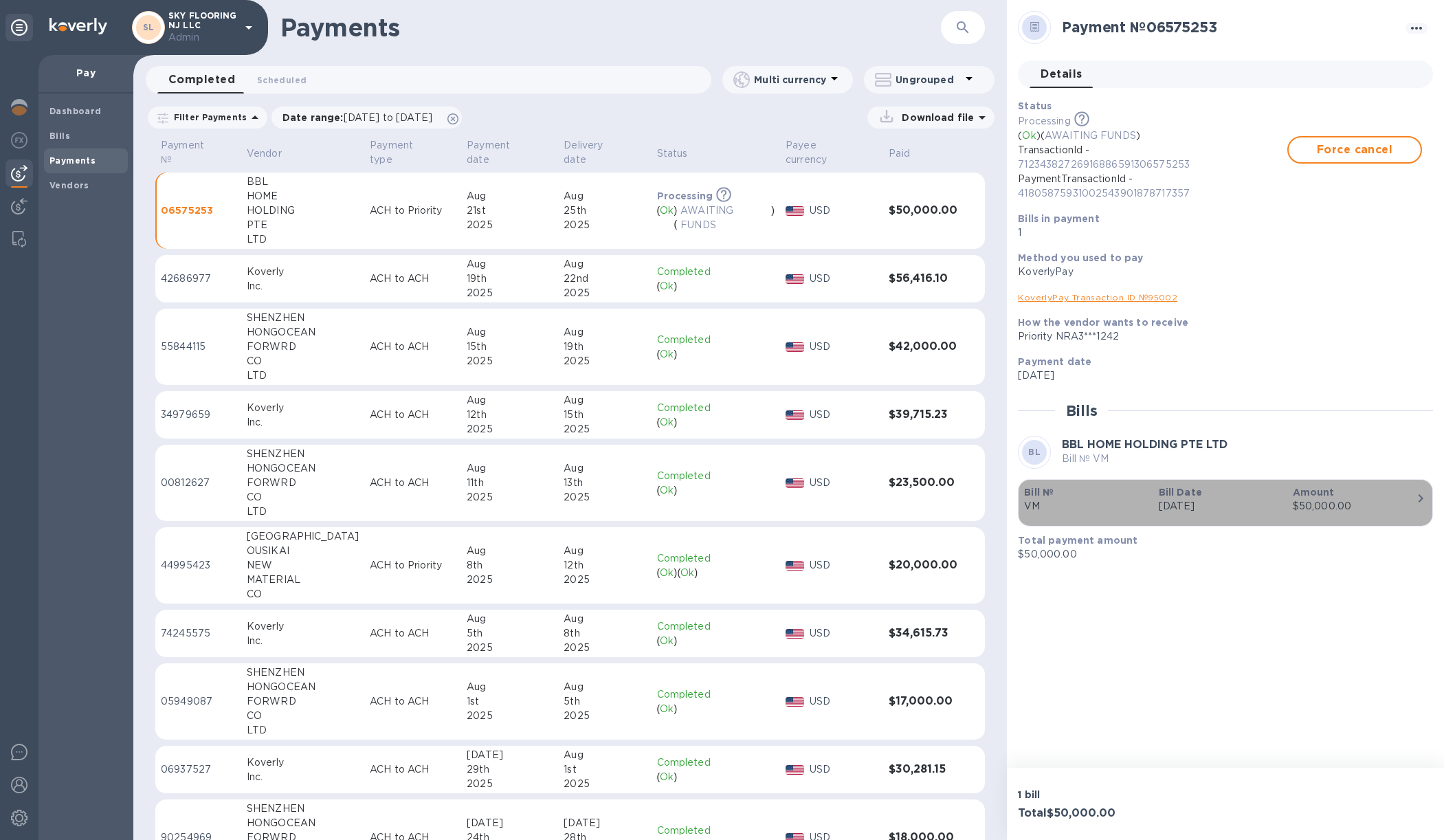
click at [1306, 490] on b "Amount" at bounding box center [1314, 492] width 42 height 11
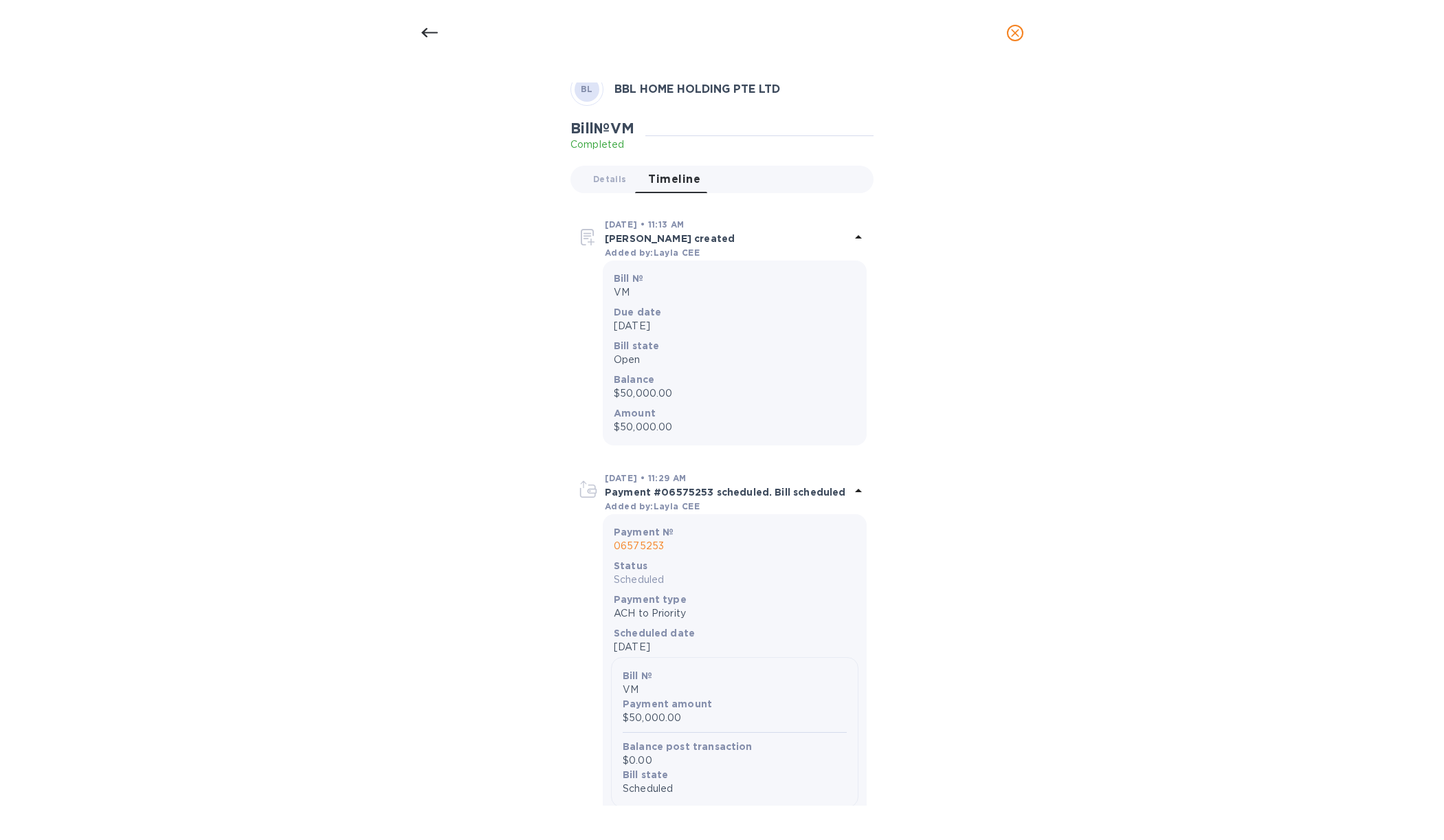
scroll to position [63, 0]
click at [616, 234] on p "[PERSON_NAME] created" at bounding box center [728, 240] width 246 height 14
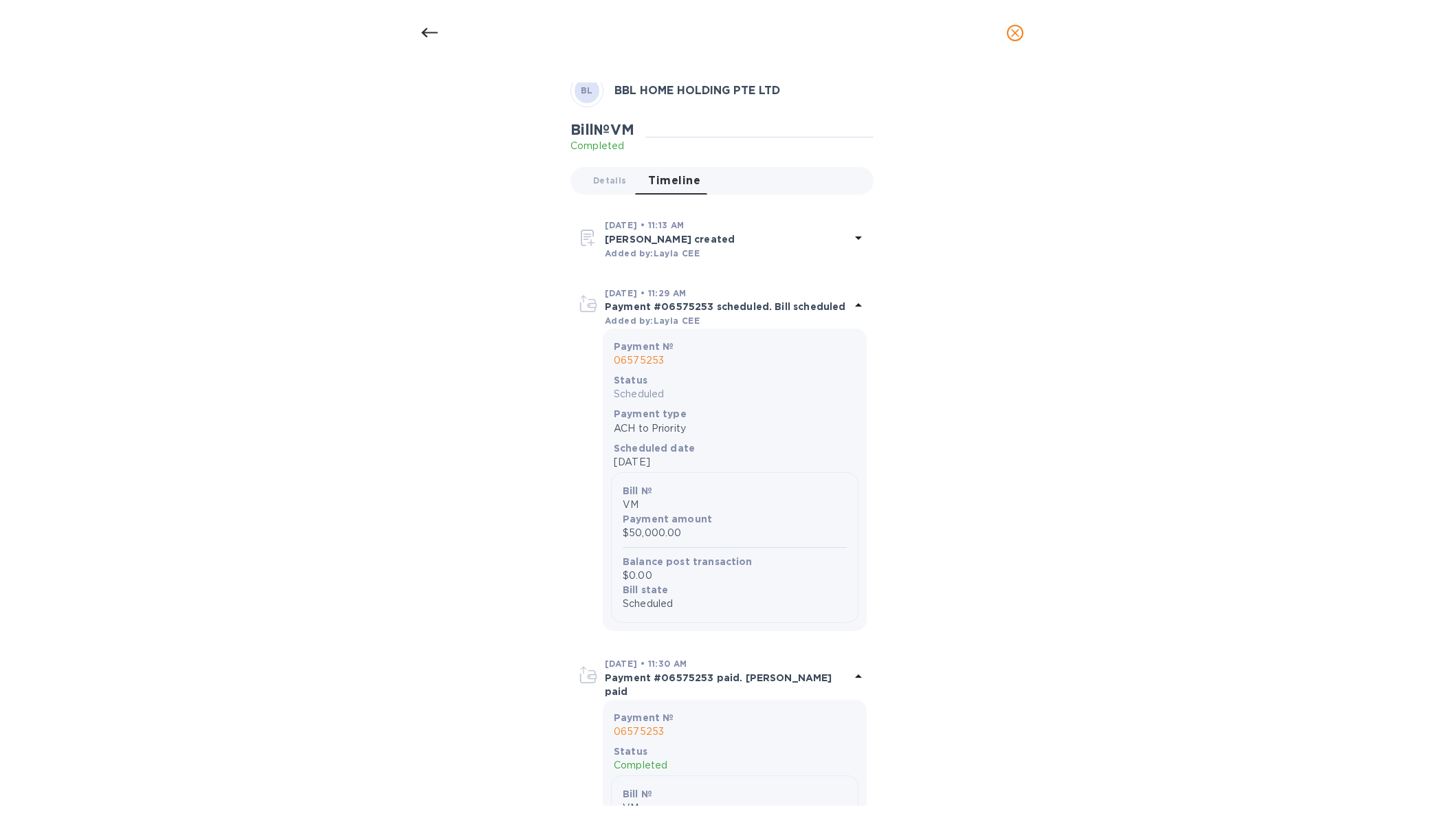
click at [648, 298] on div "[DATE] • 11:29 AM" at bounding box center [728, 293] width 246 height 15
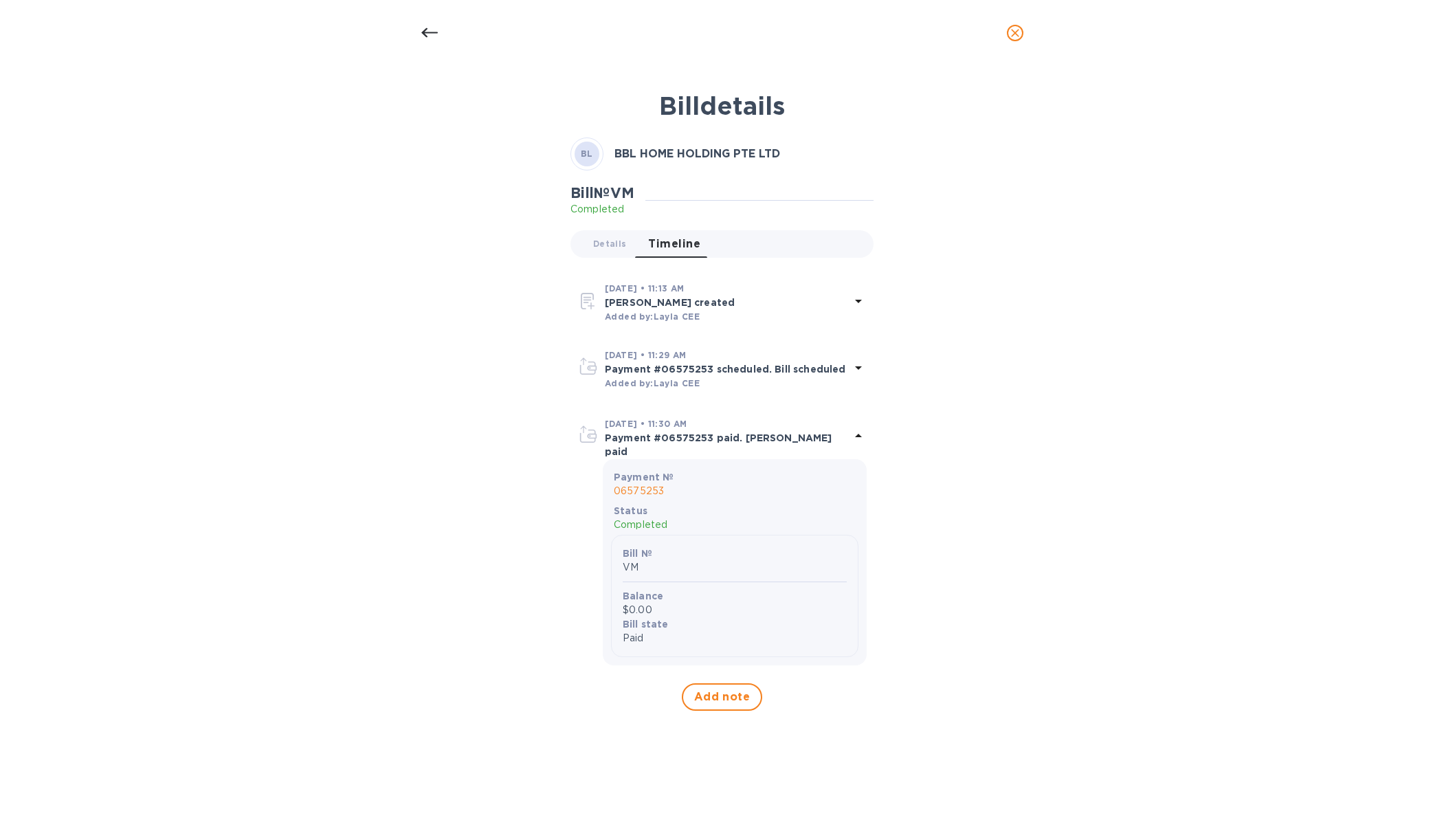
click at [641, 440] on p "Payment #06575253 paid. [PERSON_NAME] paid" at bounding box center [728, 445] width 246 height 28
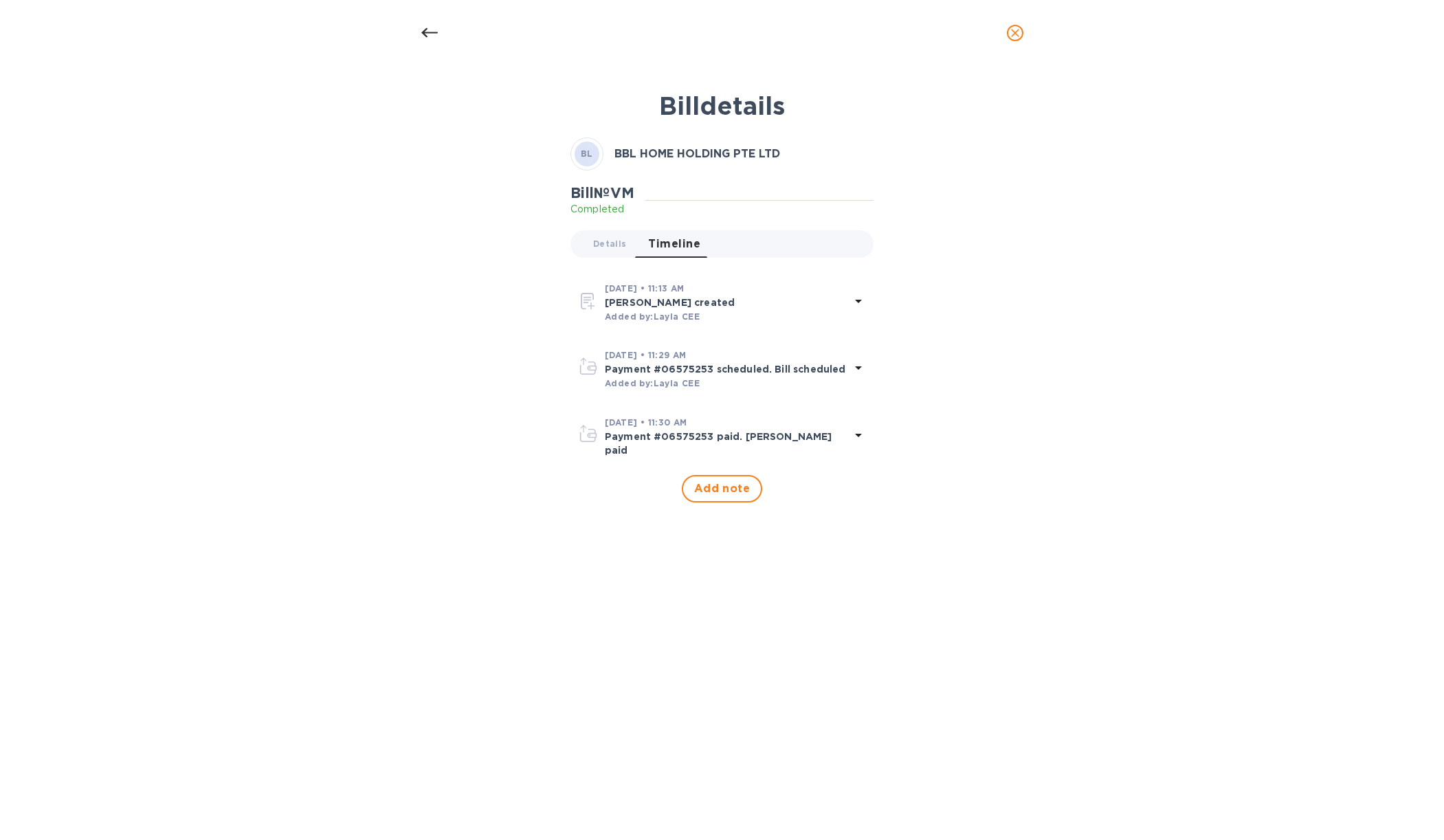
click at [640, 370] on p "Payment #06575253 scheduled. Bill scheduled" at bounding box center [728, 369] width 246 height 14
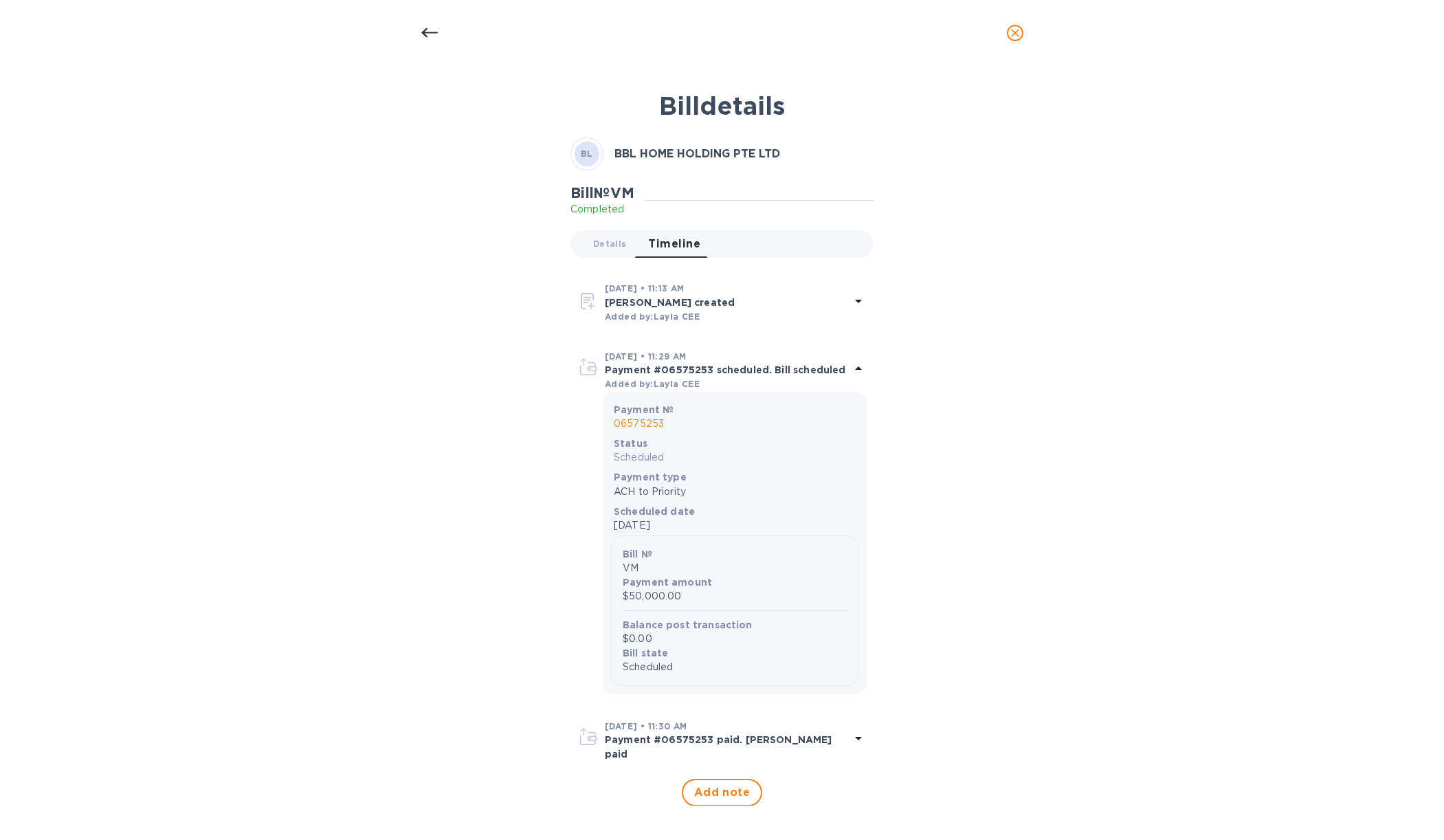
scroll to position [2, 0]
click at [605, 734] on p "Payment #06575253 paid. [PERSON_NAME] paid" at bounding box center [728, 744] width 246 height 28
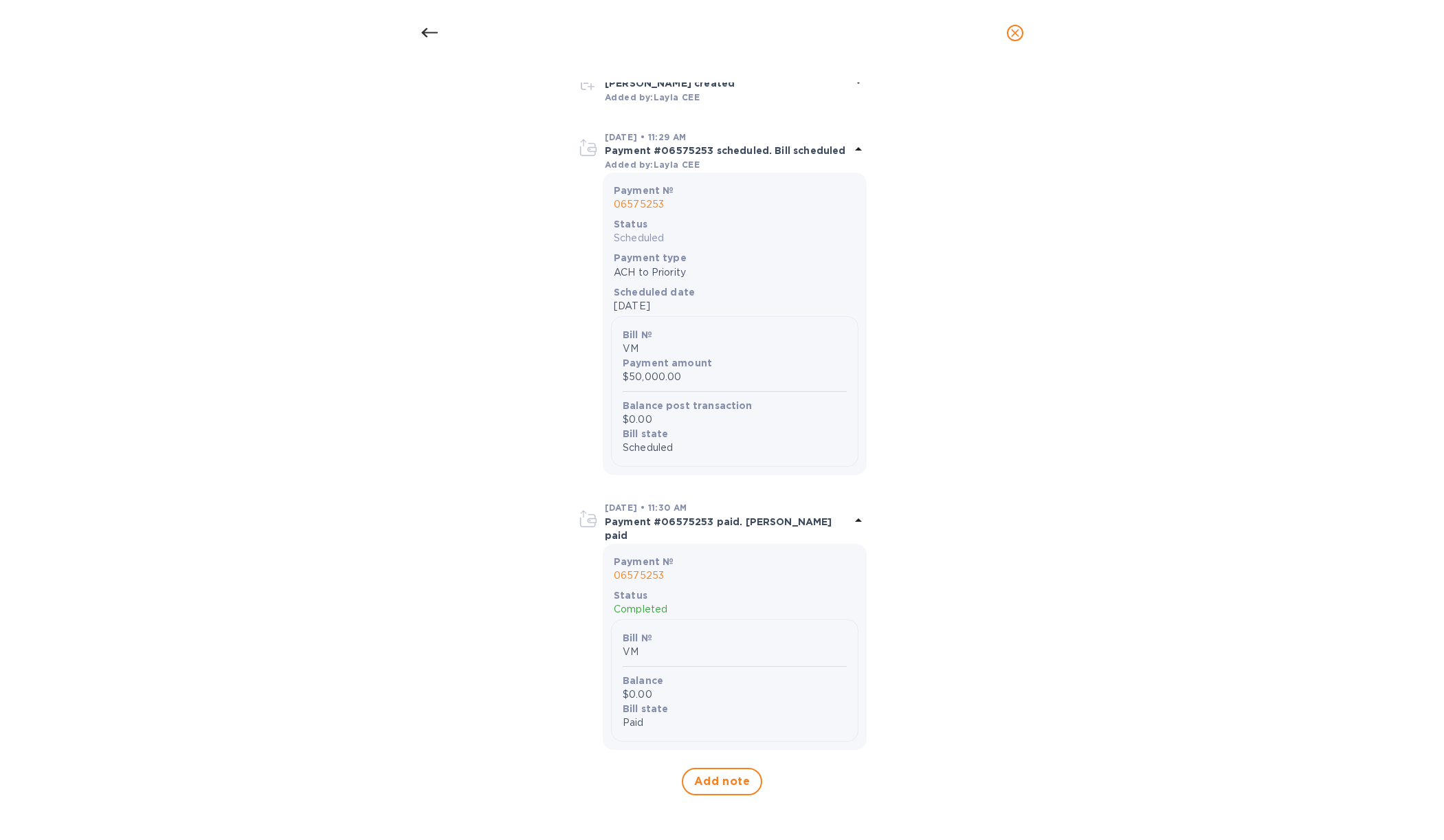
scroll to position [0, 0]
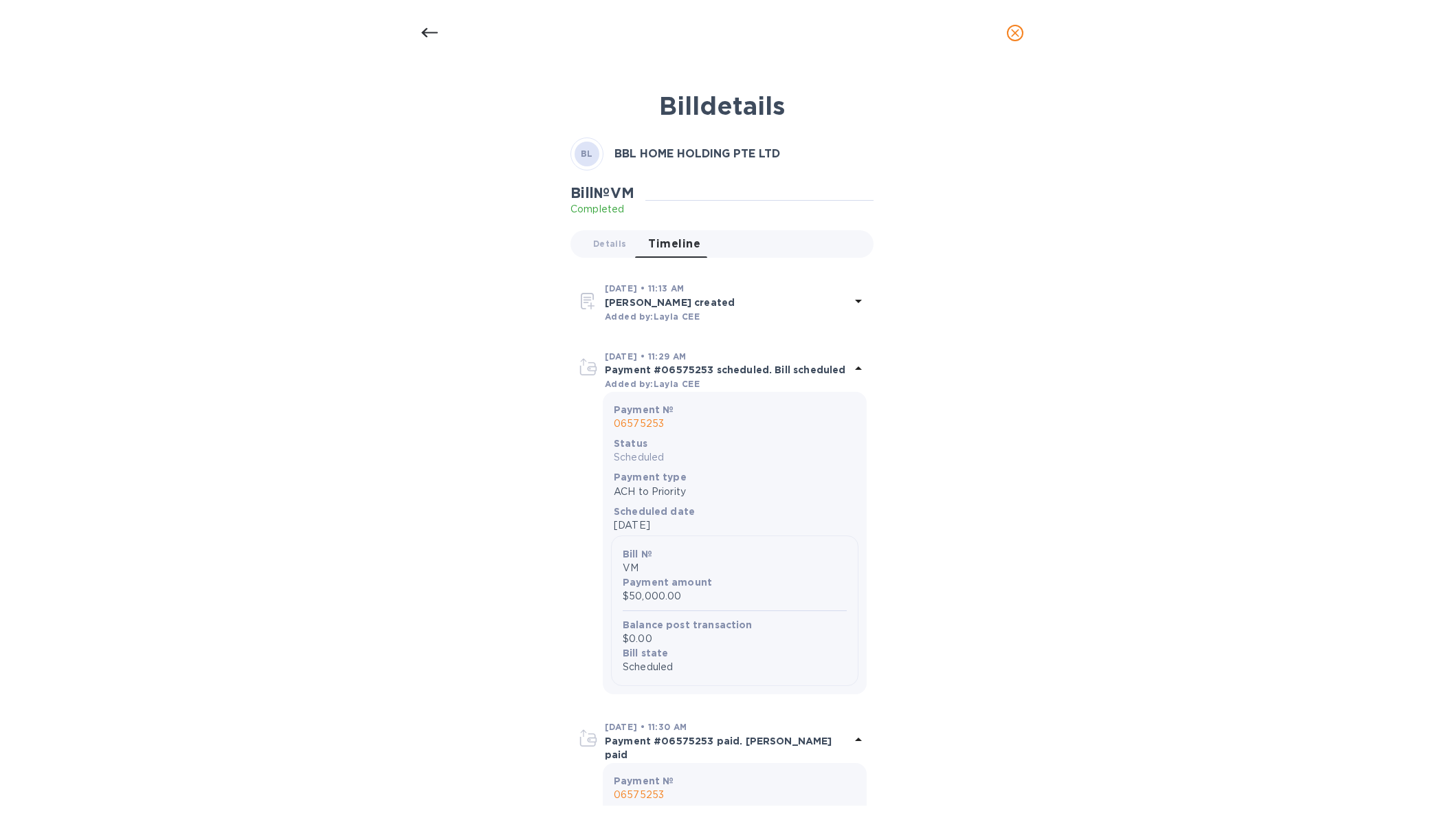
click at [424, 35] on icon at bounding box center [430, 33] width 17 height 17
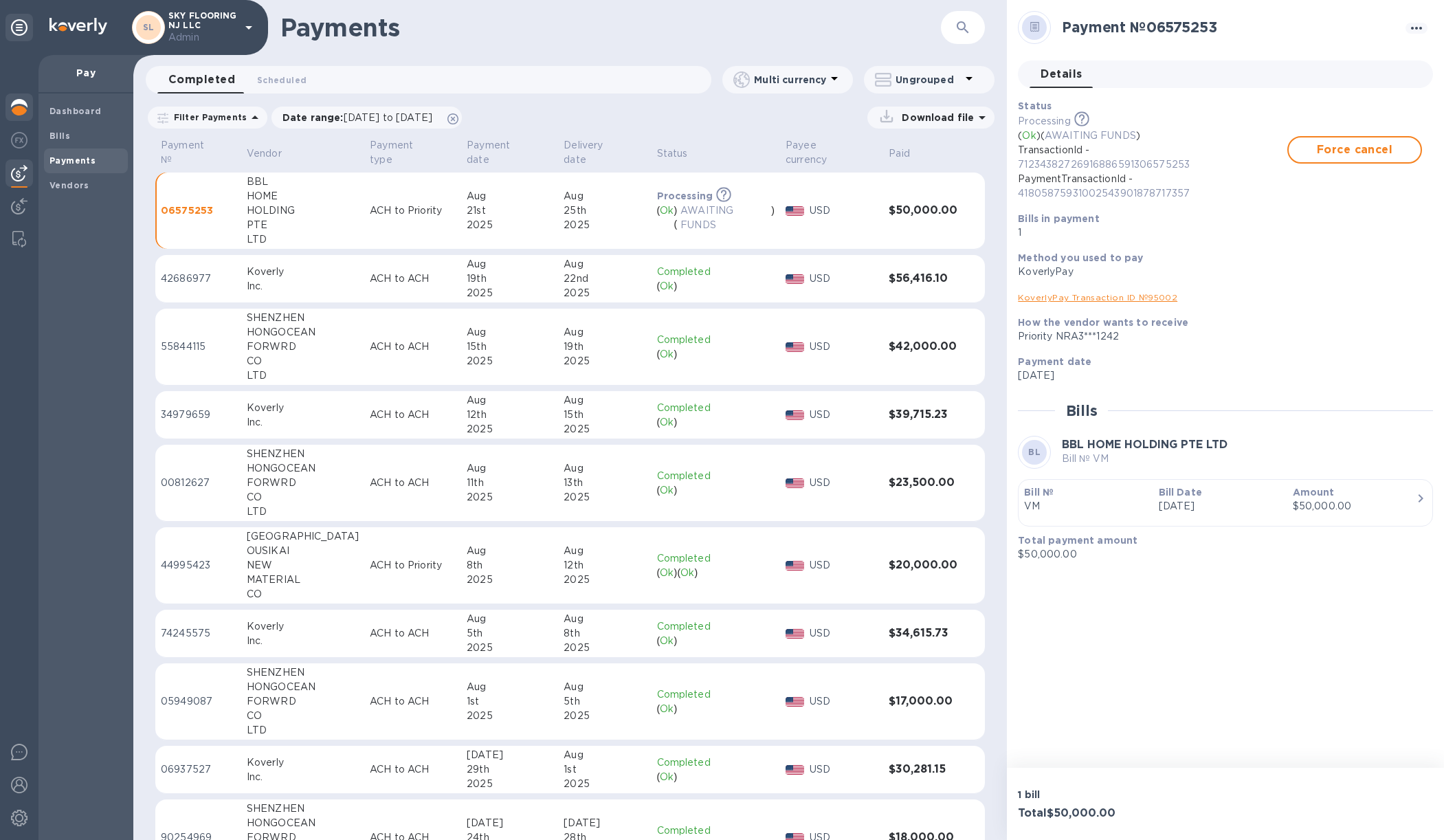
click at [21, 102] on img at bounding box center [19, 107] width 17 height 17
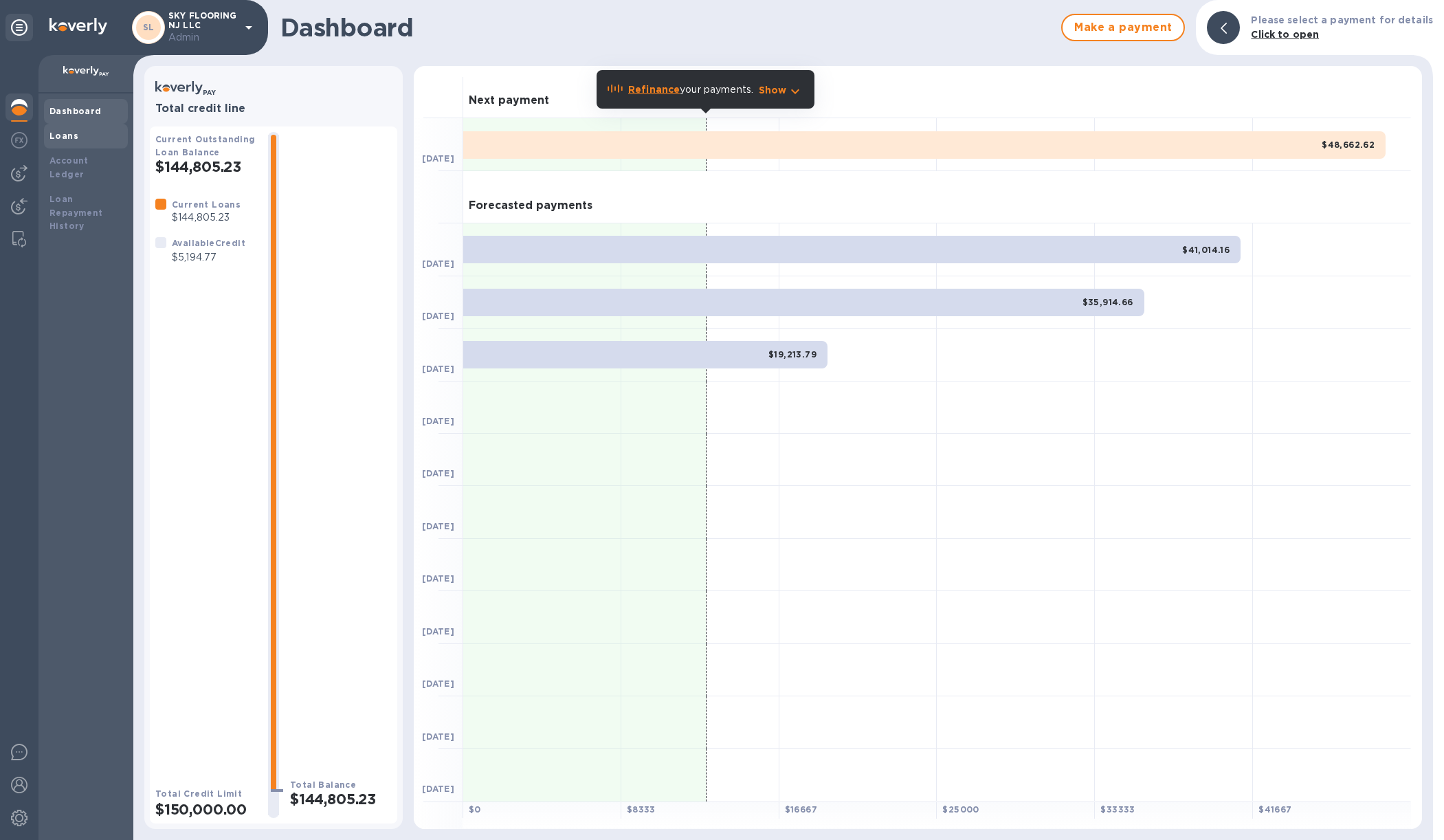
click at [65, 140] on b "Loans" at bounding box center [64, 136] width 29 height 10
